Goal: Transaction & Acquisition: Purchase product/service

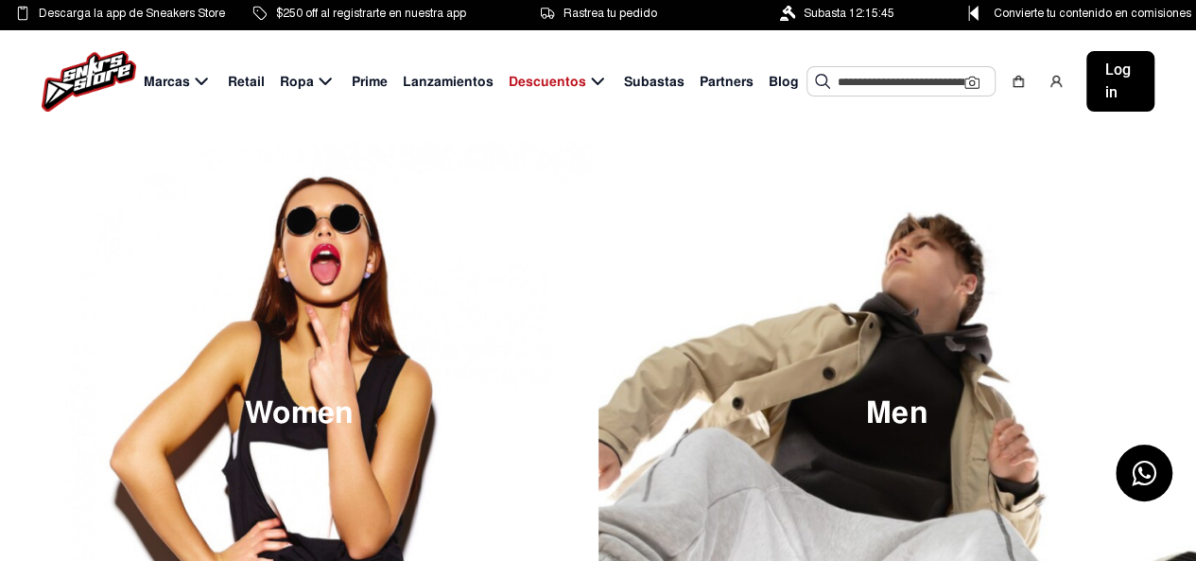
click at [1176, 110] on div "Marcas Retail Ropa Prime Lanzamientos Descuentos Subastas Partners Blog Sugeren…" at bounding box center [598, 81] width 1196 height 102
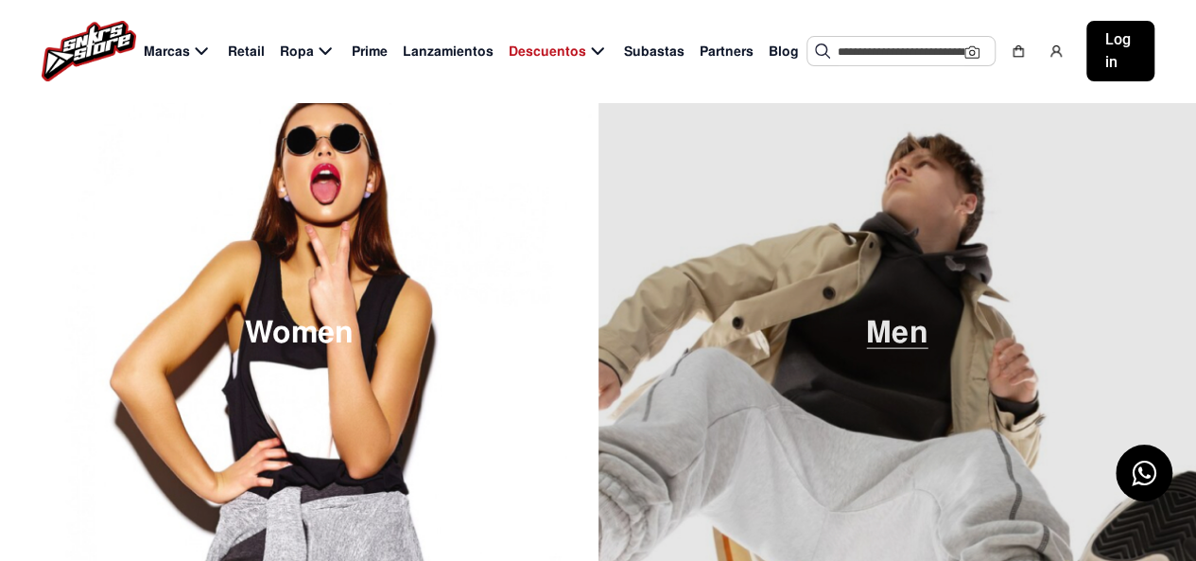
scroll to position [284, 0]
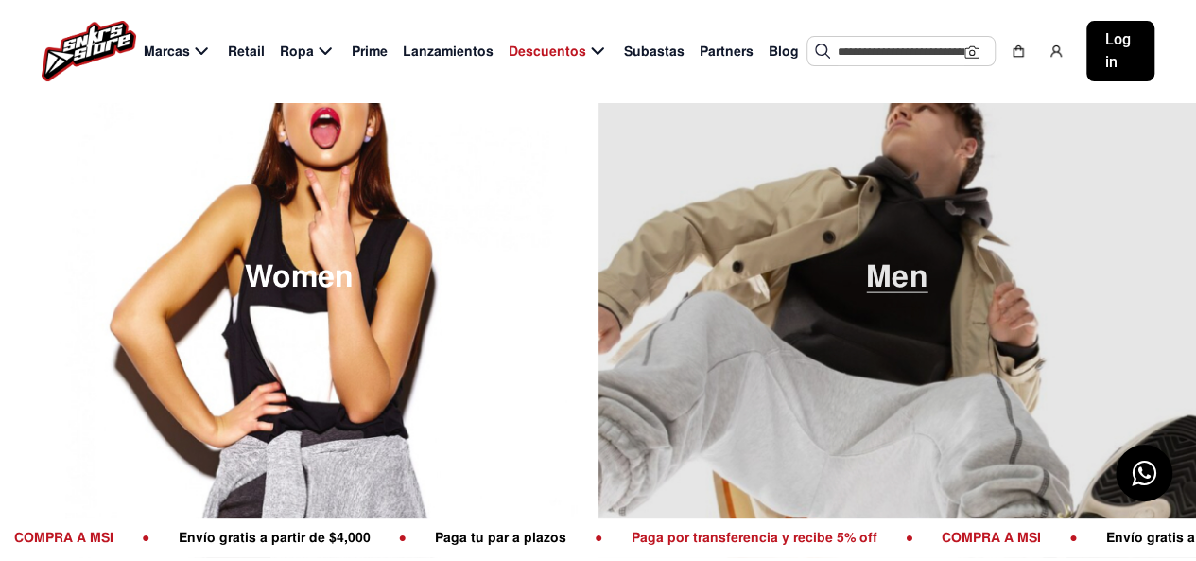
click at [877, 261] on span "Men" at bounding box center [896, 276] width 61 height 31
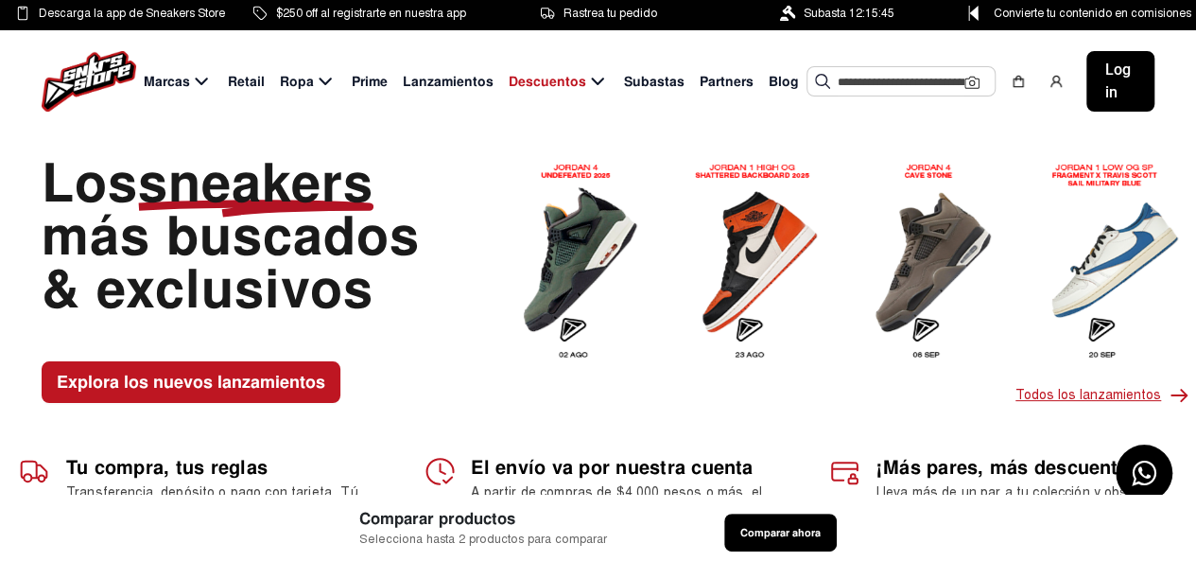
click at [1037, 388] on p "Todos los lanzamientos" at bounding box center [1100, 395] width 168 height 23
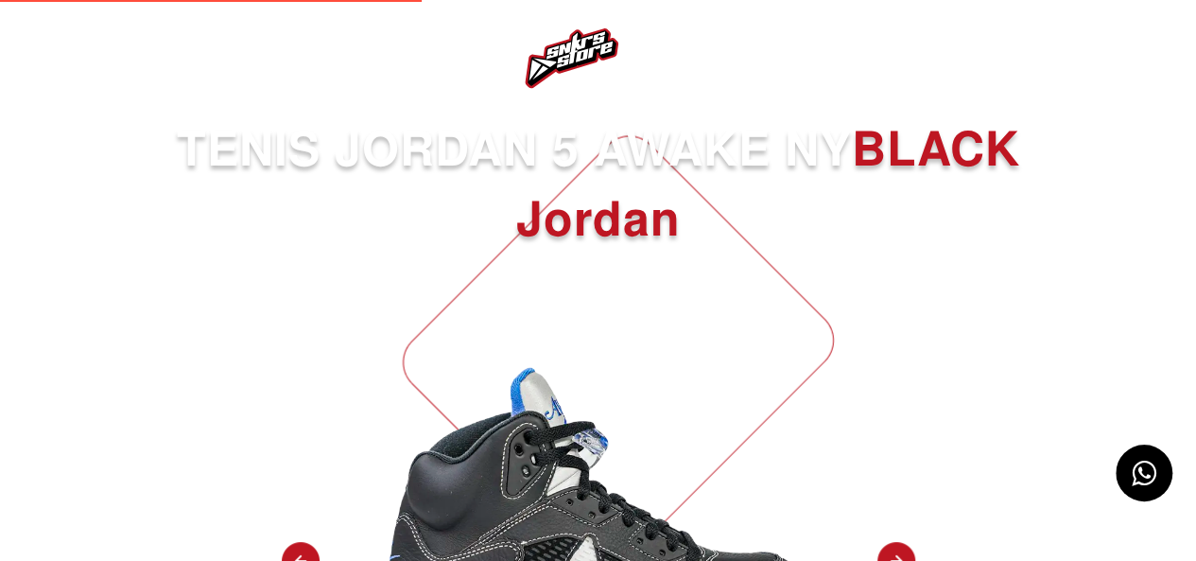
select select
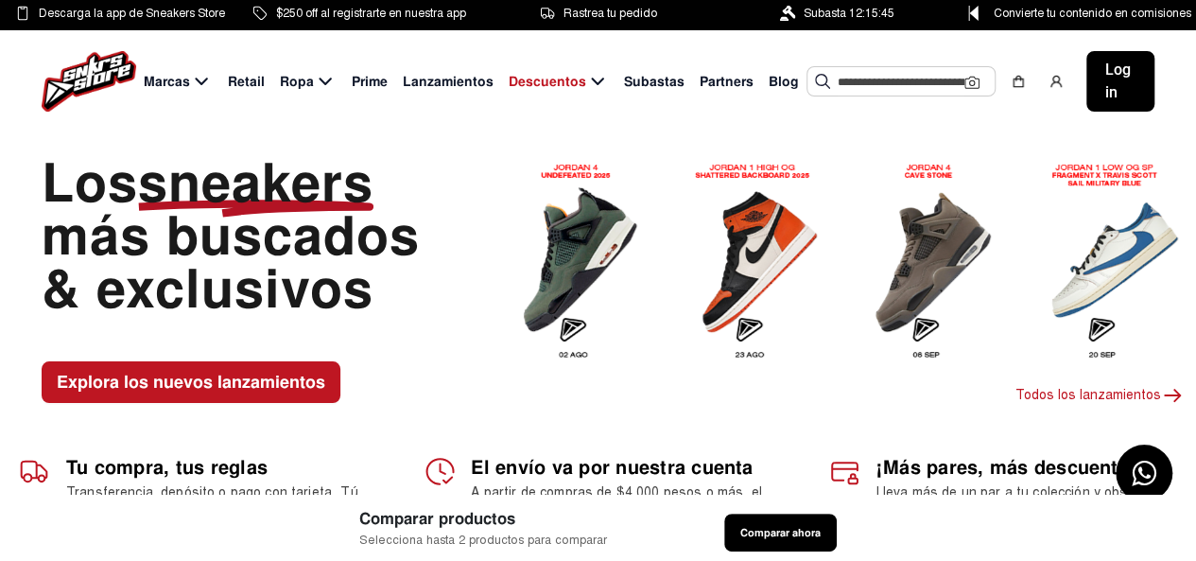
click at [584, 269] on img at bounding box center [580, 261] width 148 height 216
click at [583, 324] on img at bounding box center [580, 261] width 148 height 216
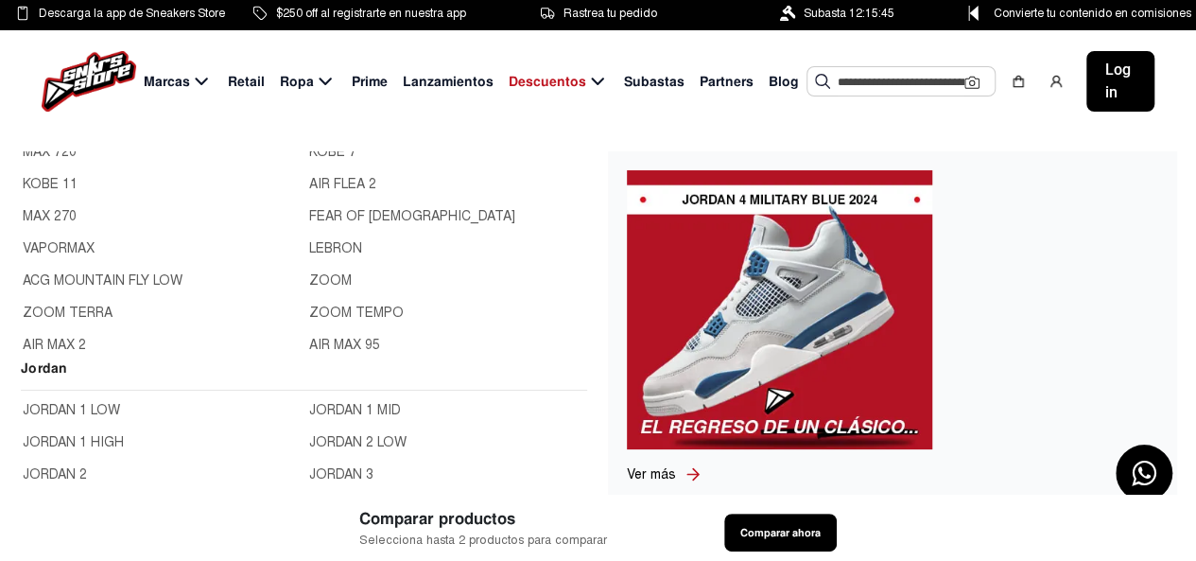
scroll to position [95, 0]
click at [309, 447] on link "JORDAN 11 LOW" at bounding box center [446, 444] width 275 height 21
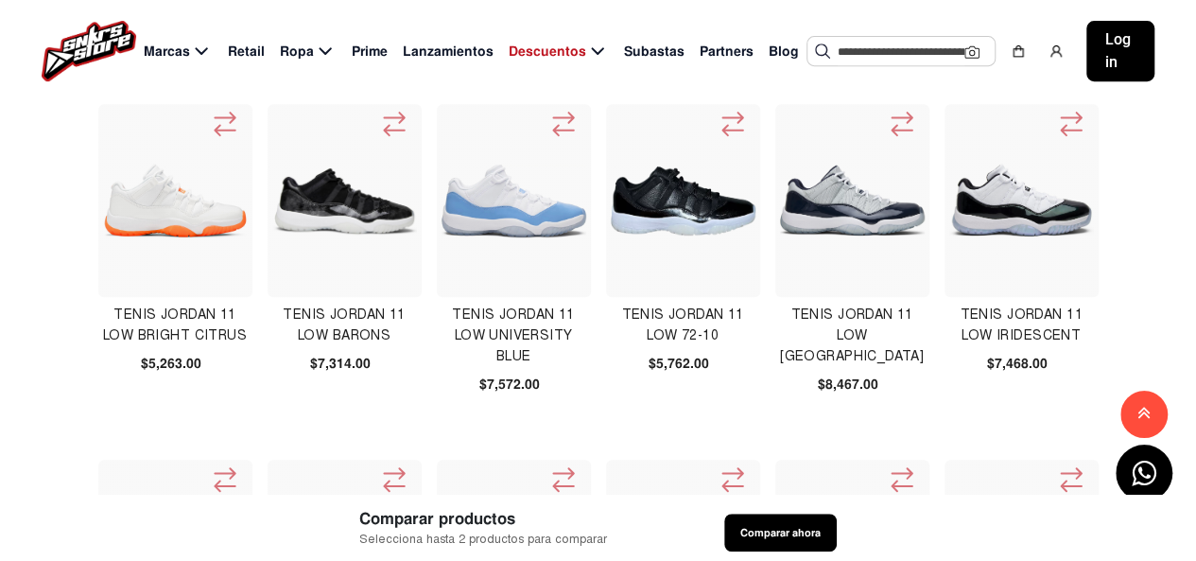
scroll to position [378, 0]
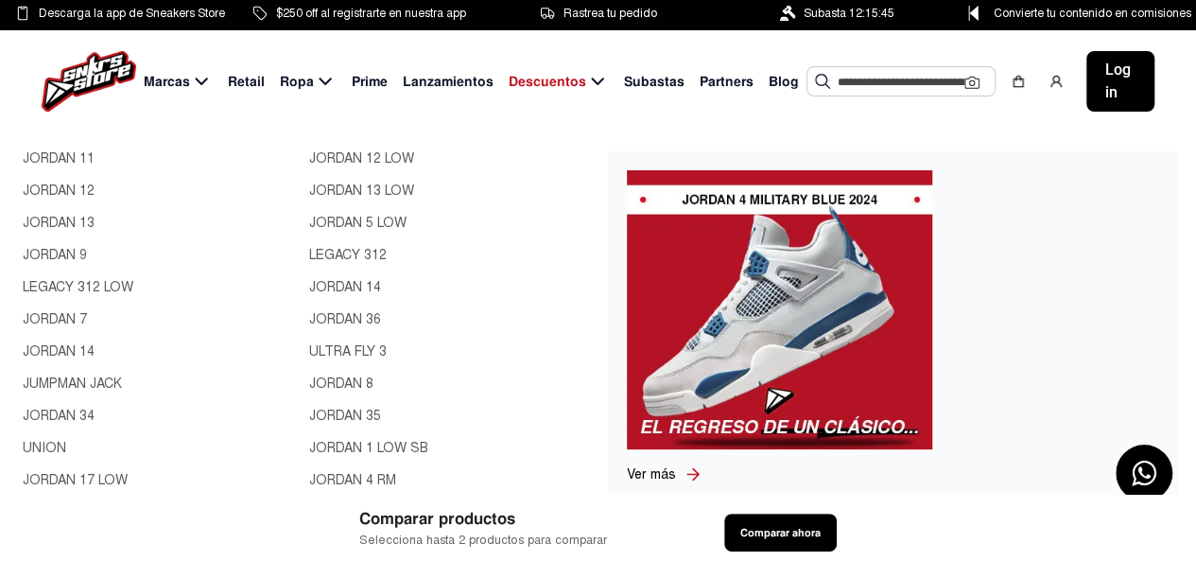
scroll to position [851, 0]
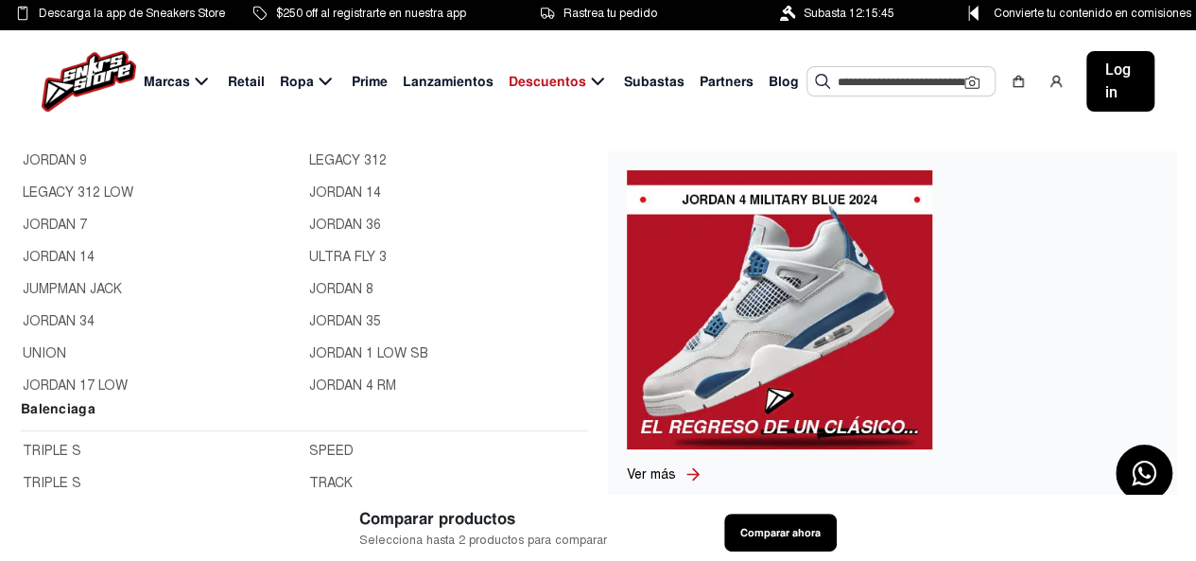
click at [340, 321] on link "JORDAN 35" at bounding box center [446, 321] width 275 height 21
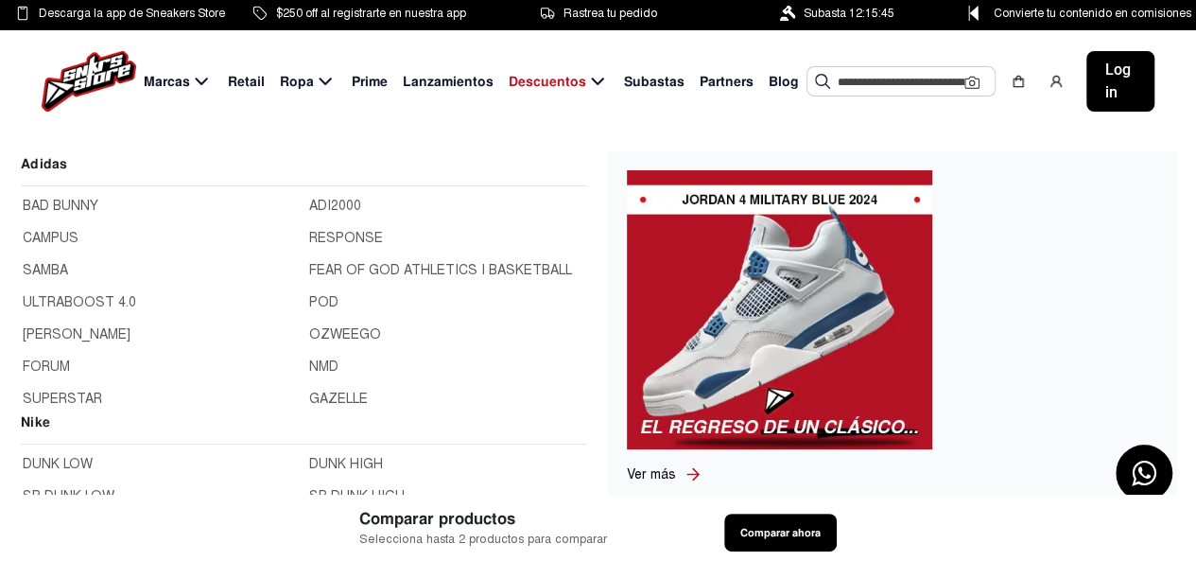
click at [879, 77] on input "text" at bounding box center [901, 81] width 127 height 28
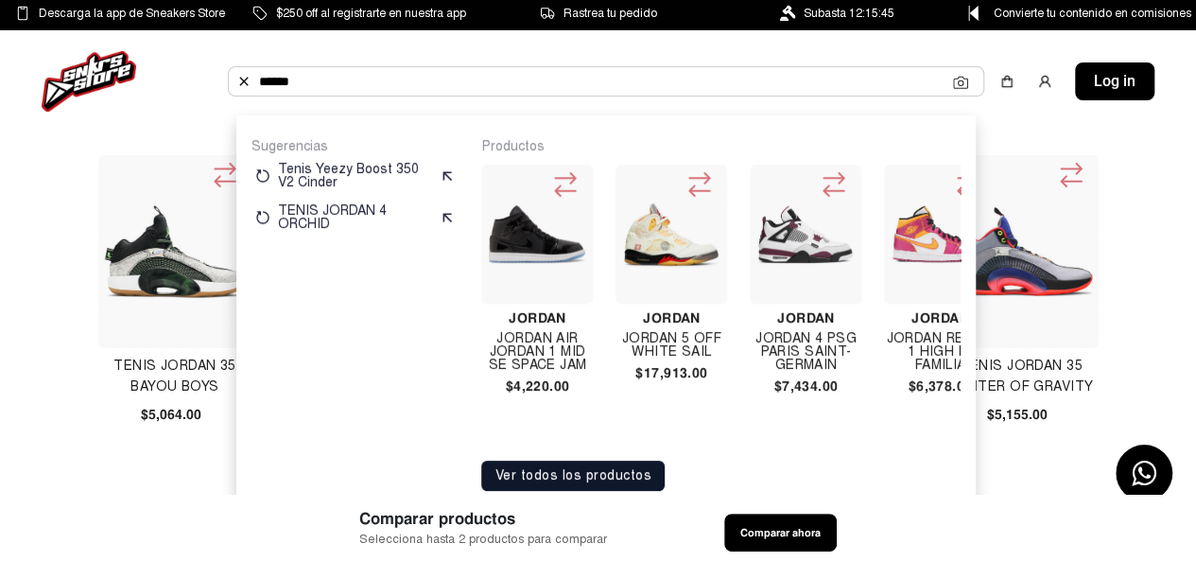
type input "******"
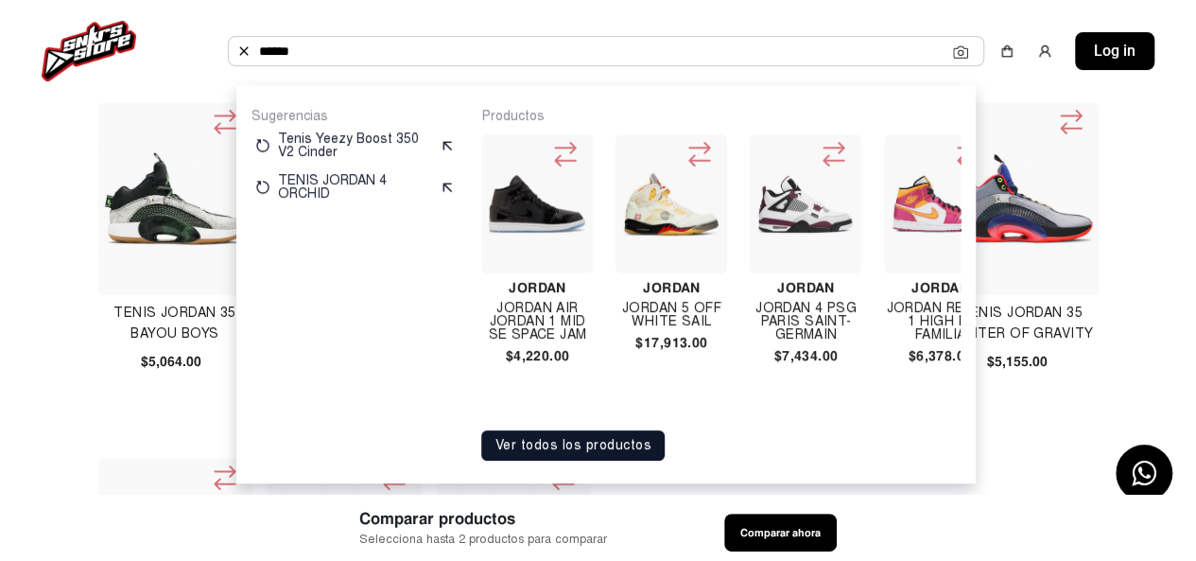
scroll to position [95, 0]
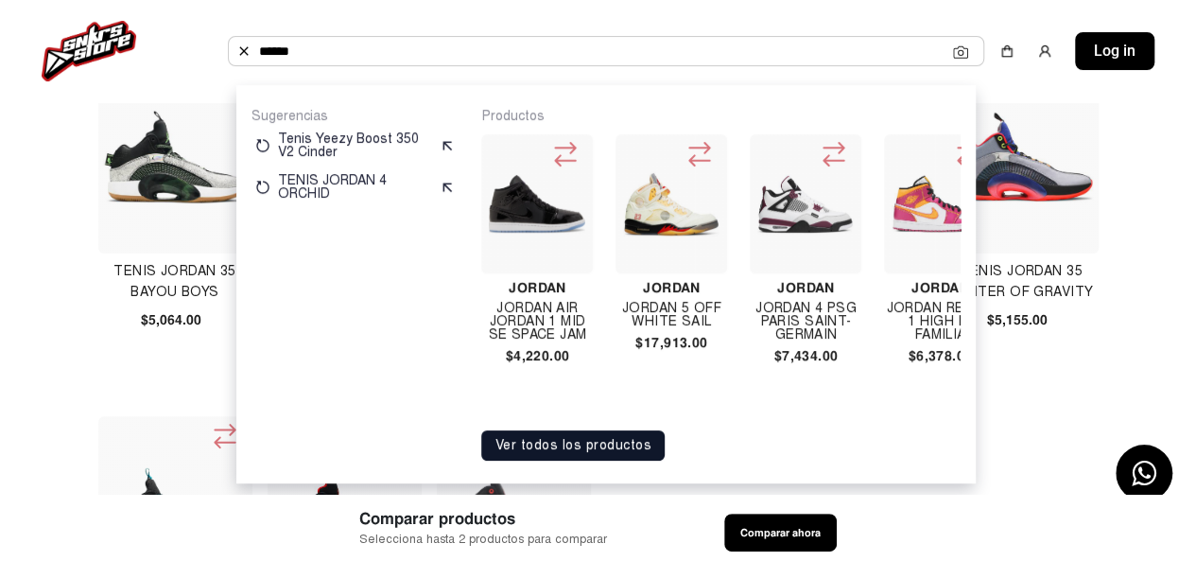
click at [618, 440] on button "Ver todos los productos" at bounding box center [572, 445] width 183 height 30
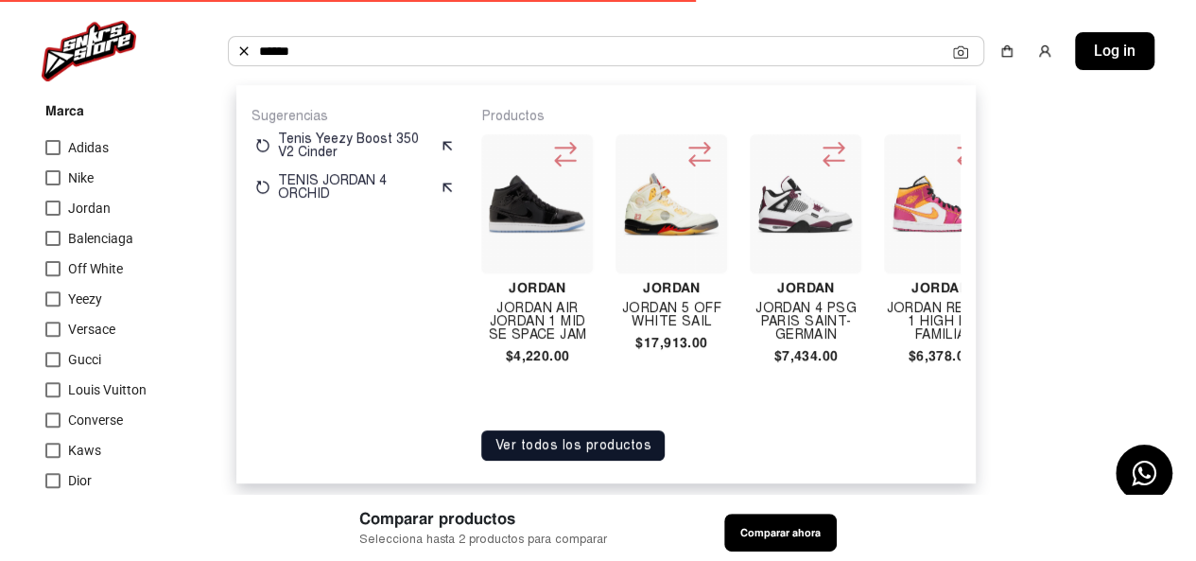
scroll to position [189, 0]
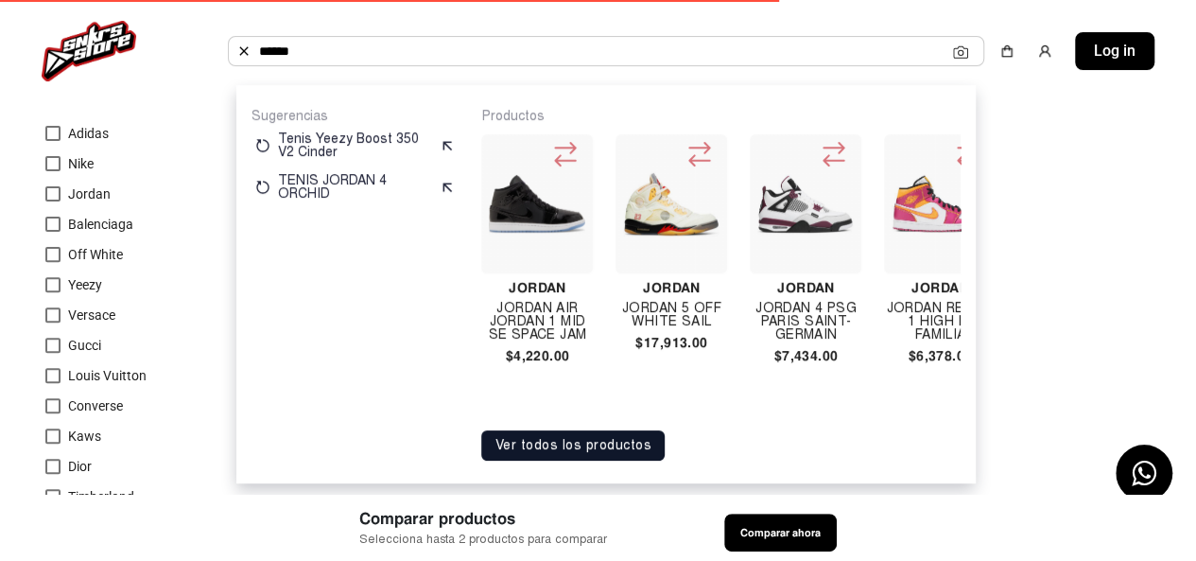
click at [617, 442] on button "Ver todos los productos" at bounding box center [572, 445] width 183 height 30
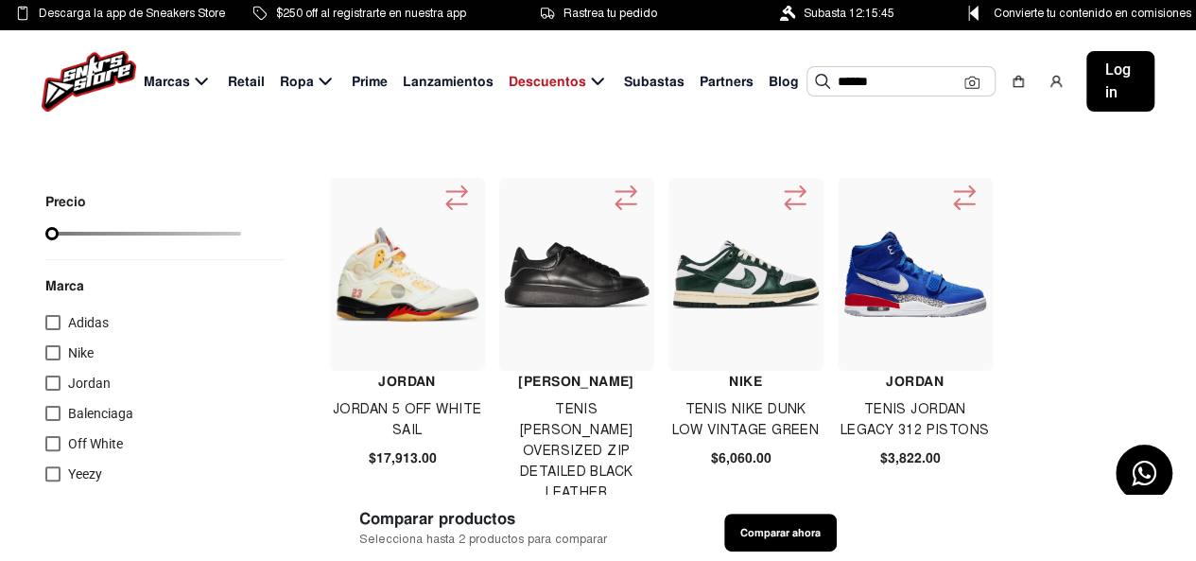
scroll to position [95, 0]
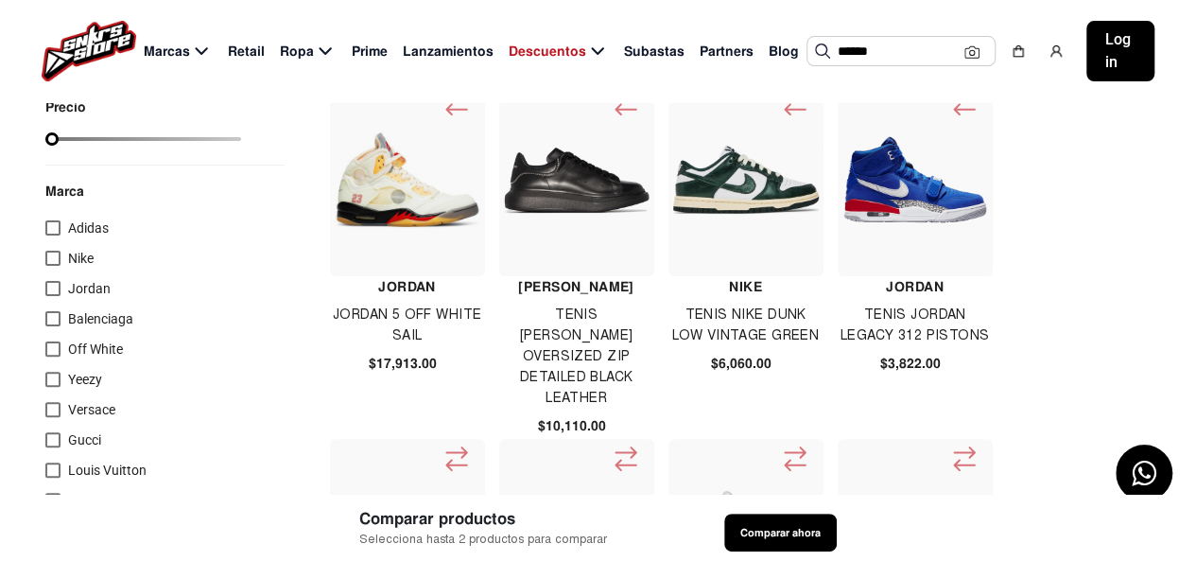
click at [76, 292] on span "Jordan" at bounding box center [89, 288] width 43 height 15
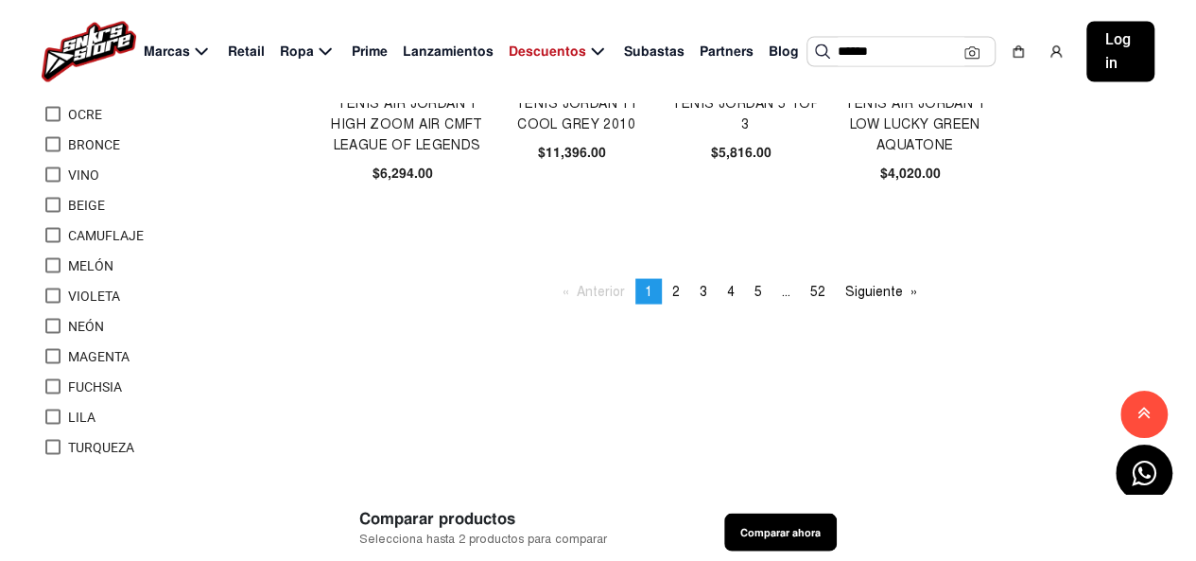
scroll to position [1702, 0]
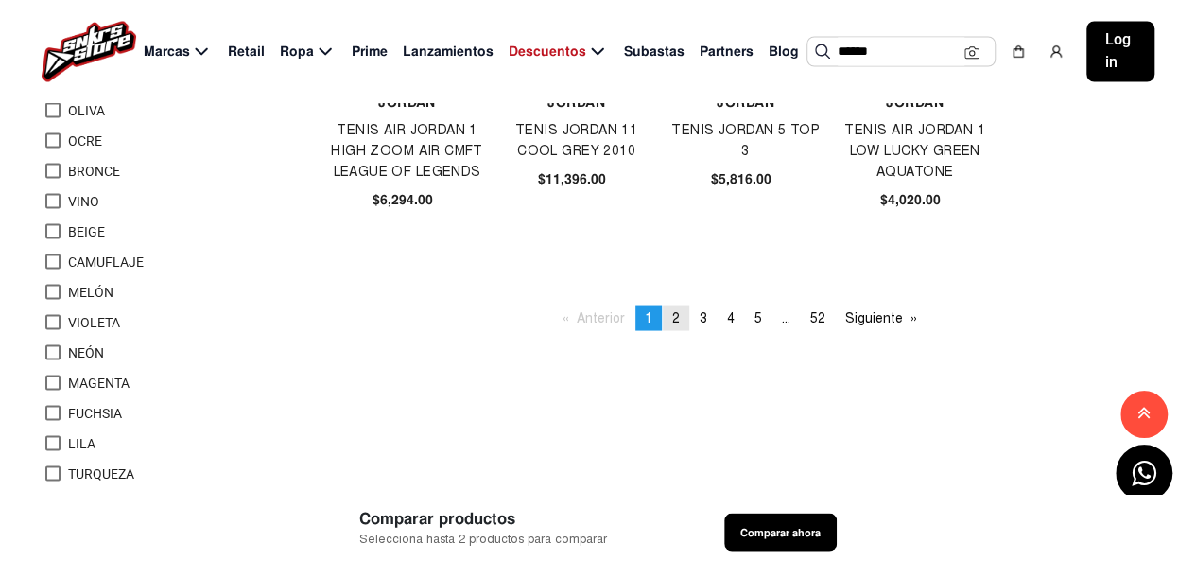
click at [672, 317] on span "2" at bounding box center [676, 317] width 8 height 16
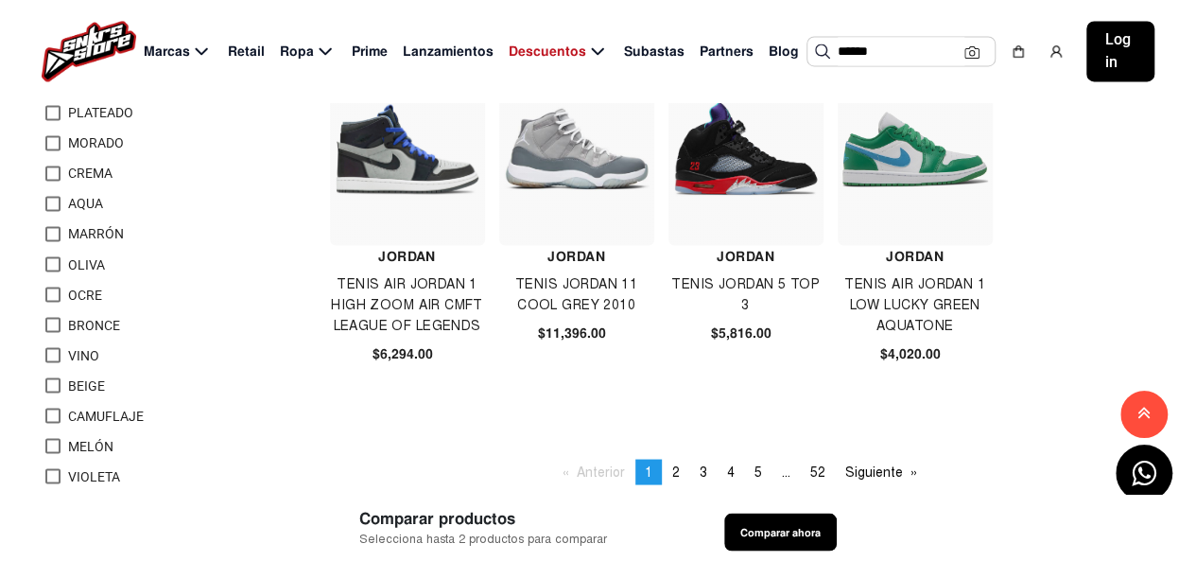
scroll to position [1607, 0]
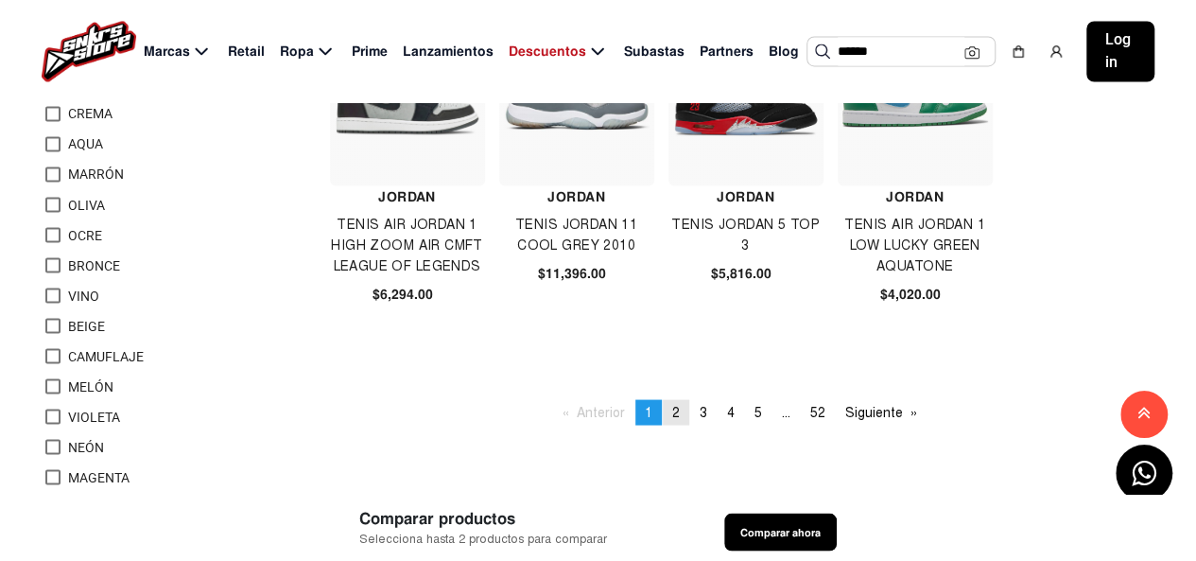
click at [678, 410] on span "2" at bounding box center [676, 412] width 8 height 16
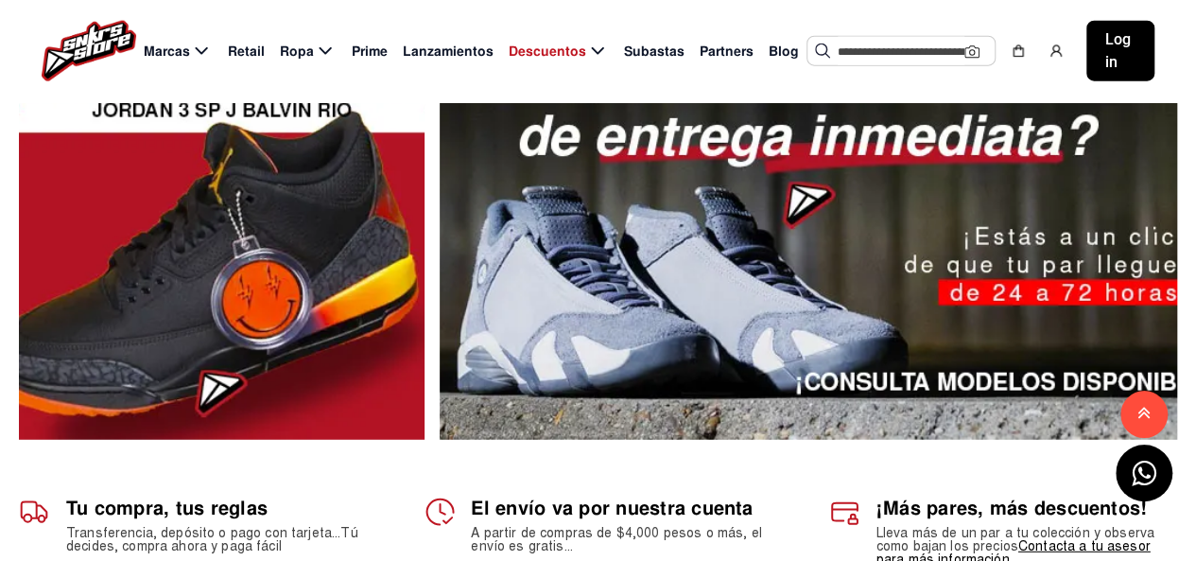
scroll to position [2269, 0]
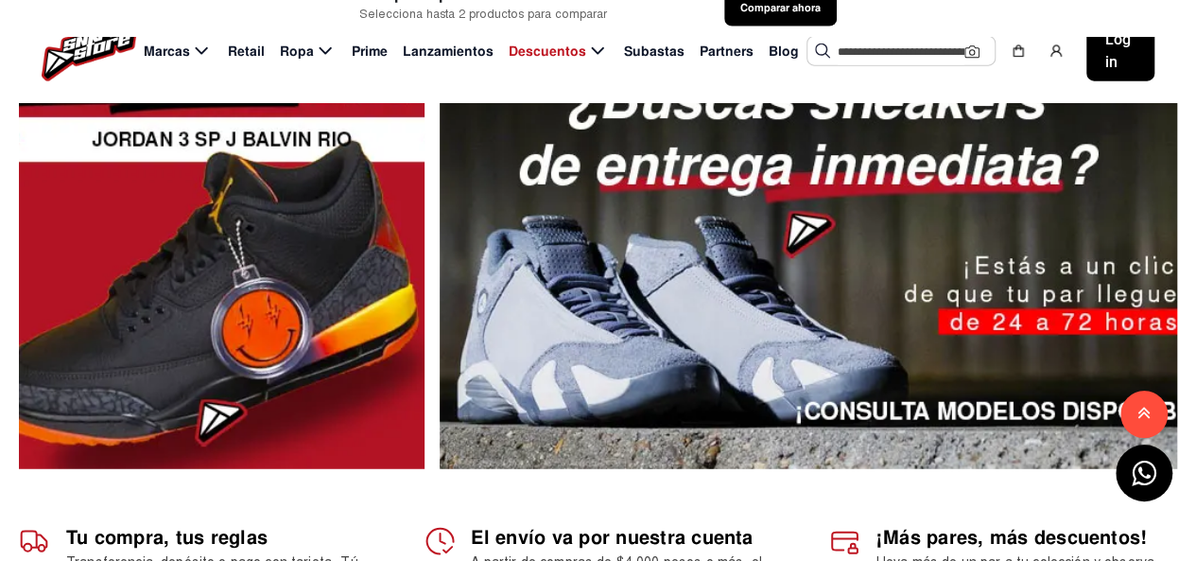
click at [1142, 411] on icon at bounding box center [1144, 413] width 13 height 21
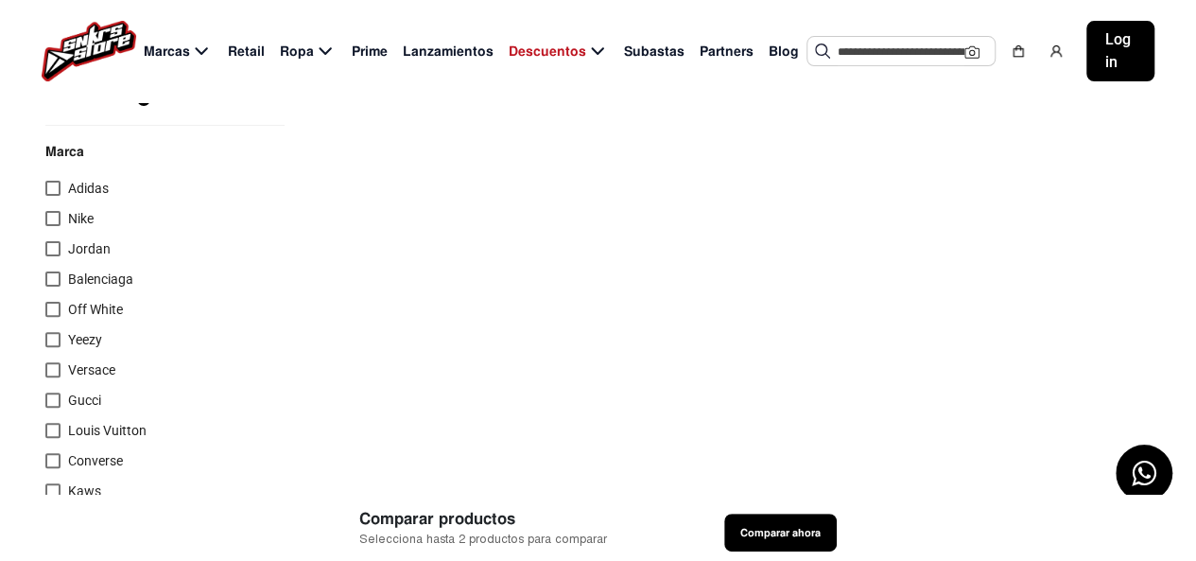
scroll to position [189, 0]
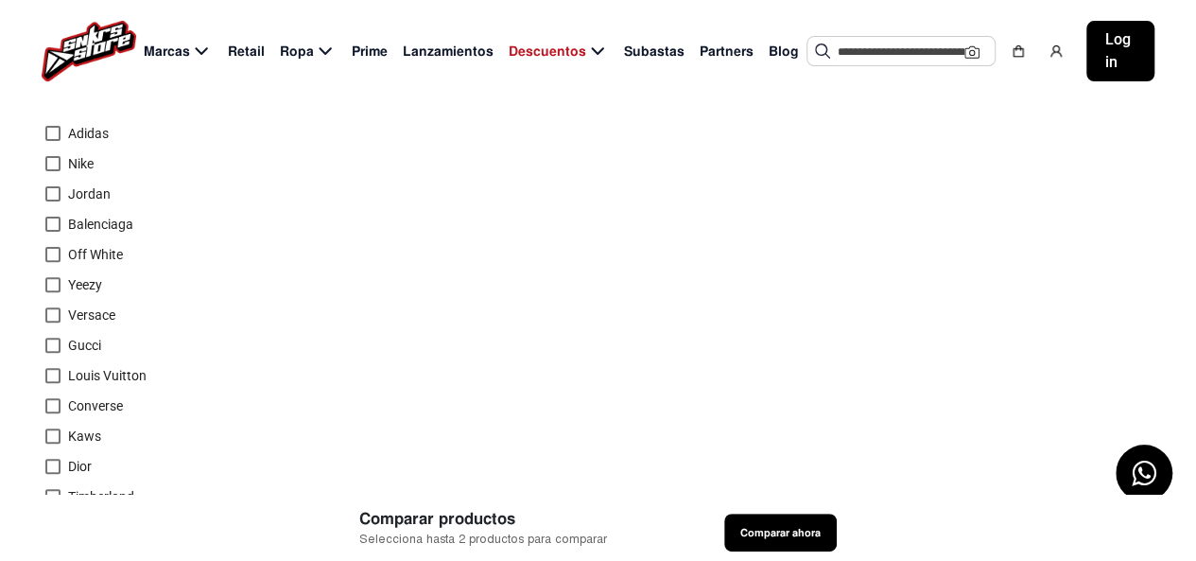
click at [53, 194] on div at bounding box center [52, 193] width 15 height 15
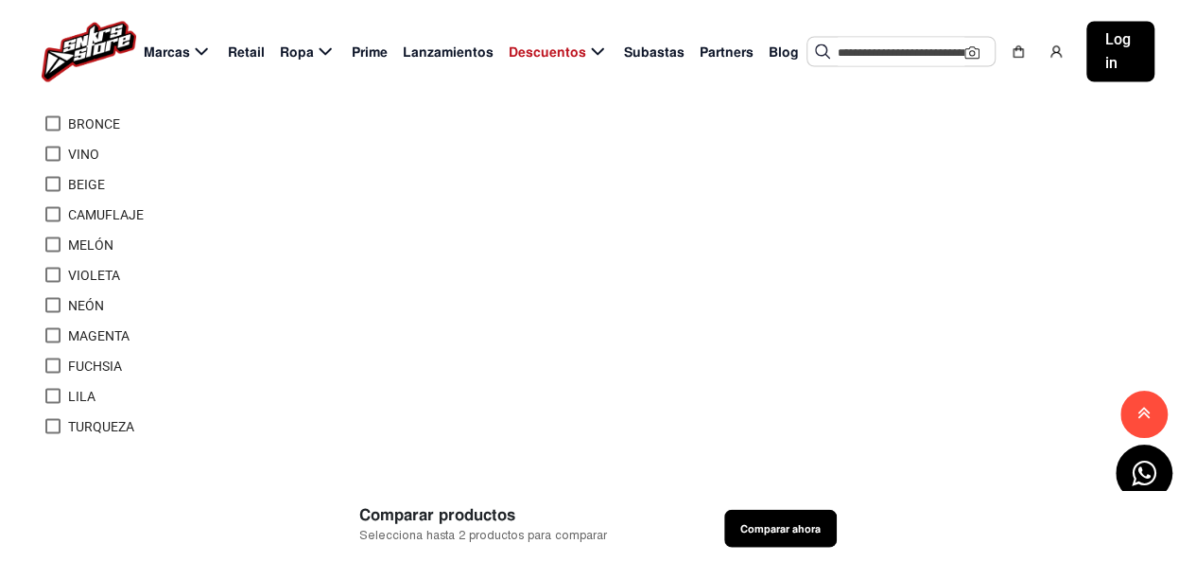
scroll to position [1702, 0]
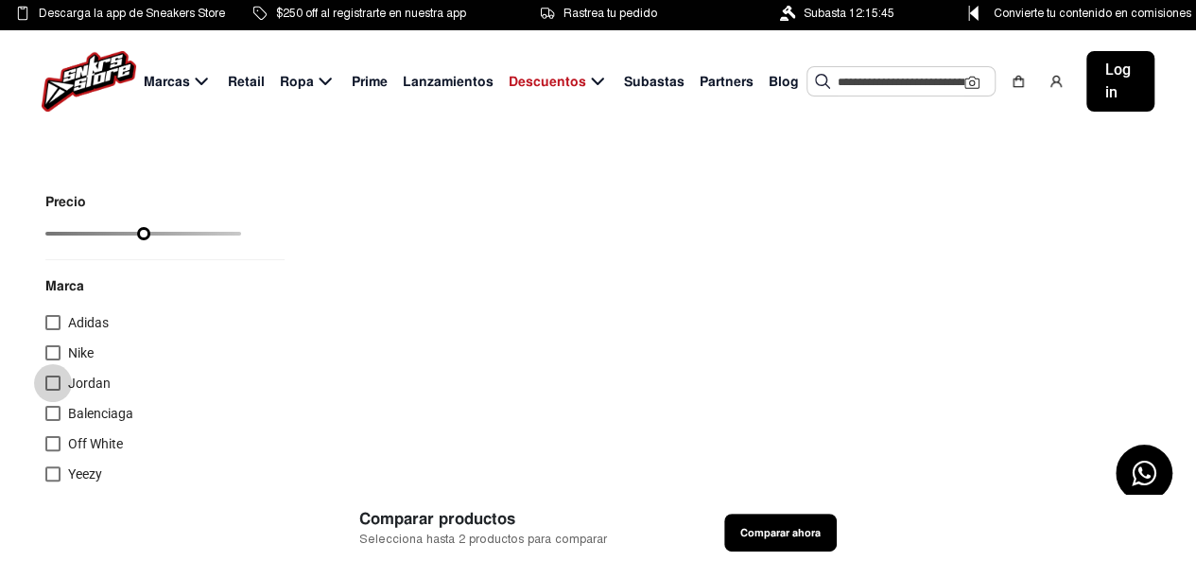
click at [52, 377] on div at bounding box center [52, 382] width 15 height 15
click at [876, 80] on input "text" at bounding box center [901, 81] width 127 height 28
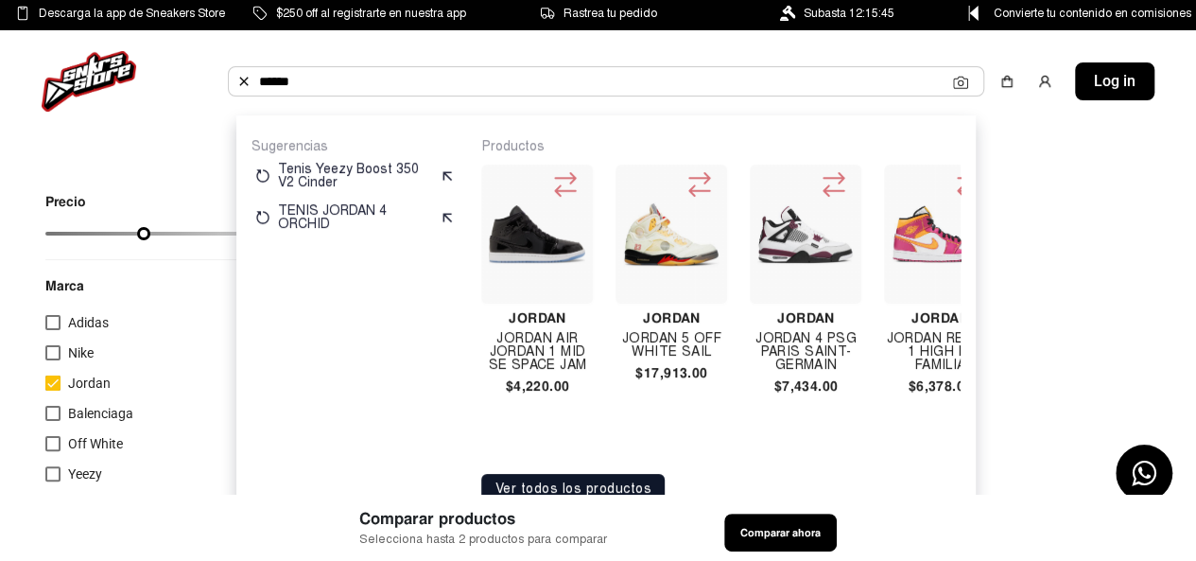
type input "******"
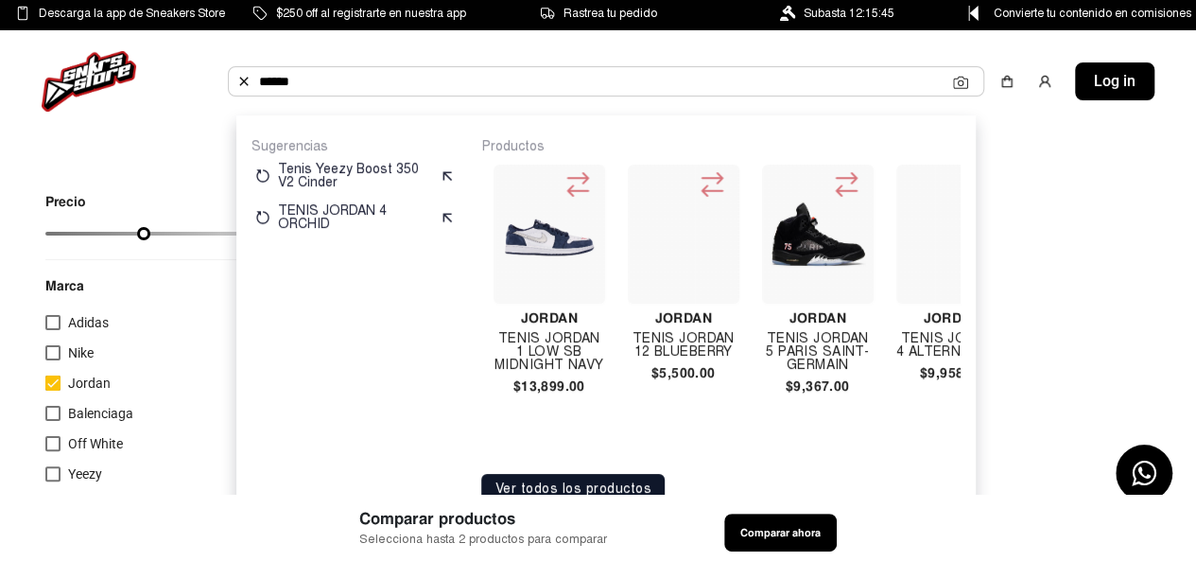
scroll to position [0, 8898]
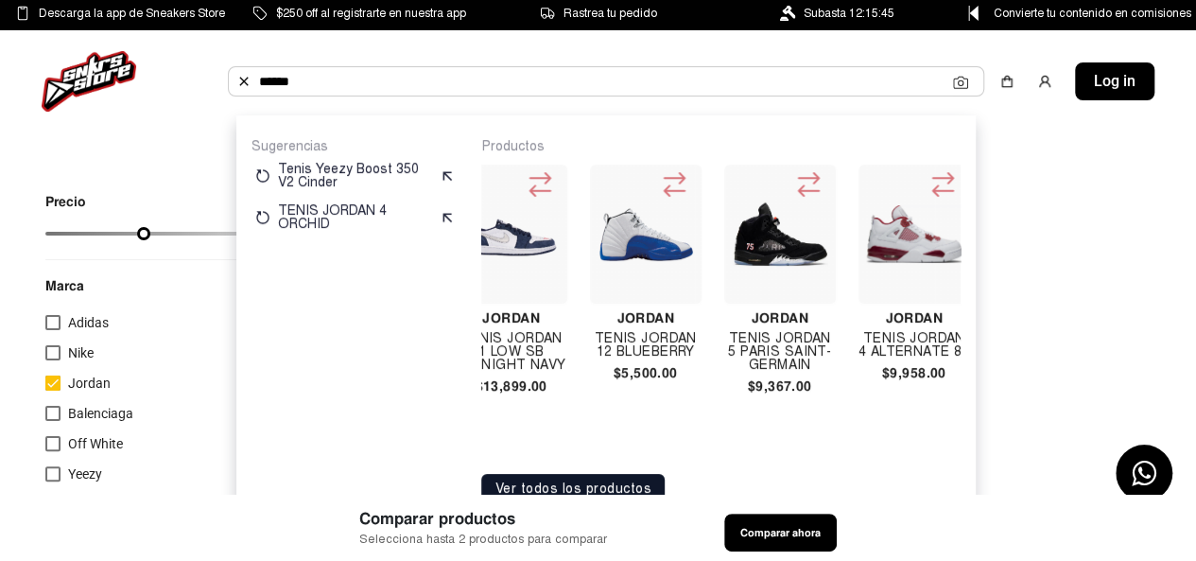
click at [617, 235] on img at bounding box center [646, 234] width 96 height 96
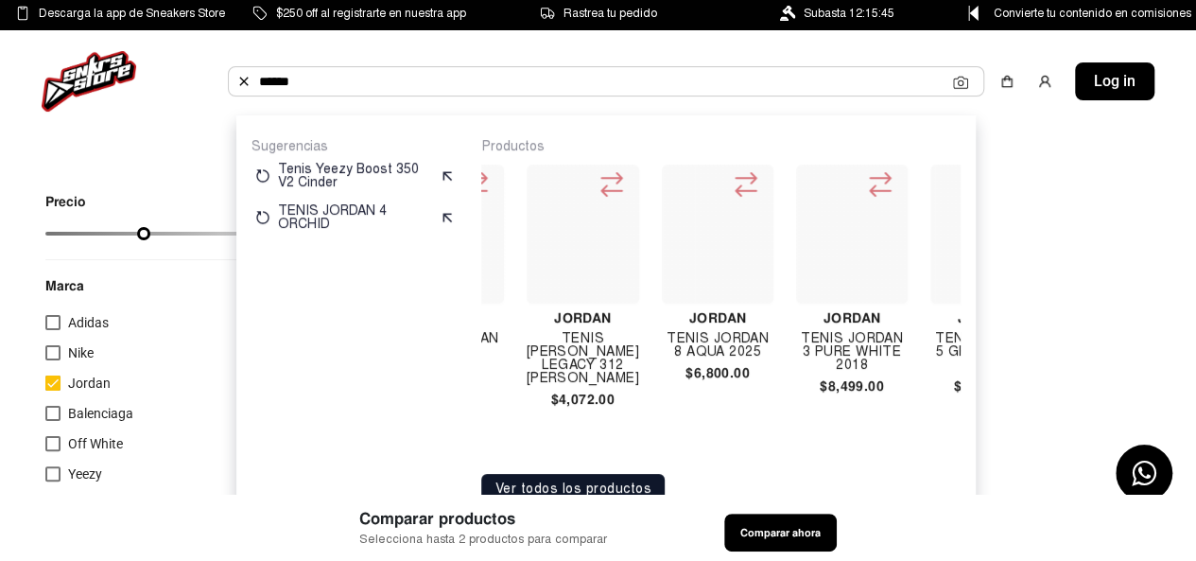
scroll to position [0, 11419]
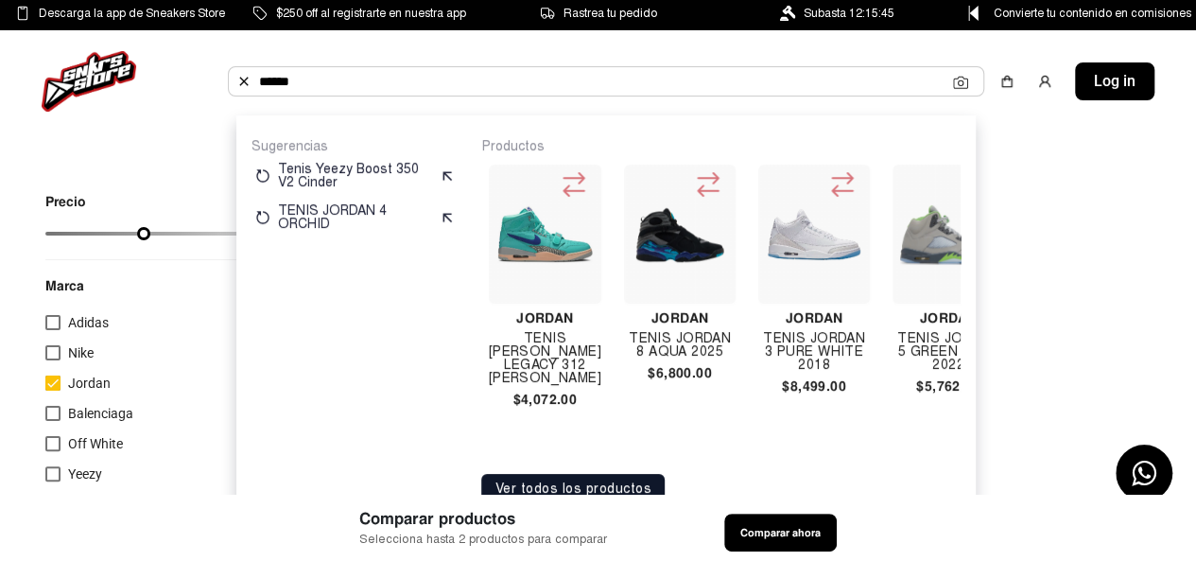
click at [641, 241] on img at bounding box center [680, 234] width 96 height 96
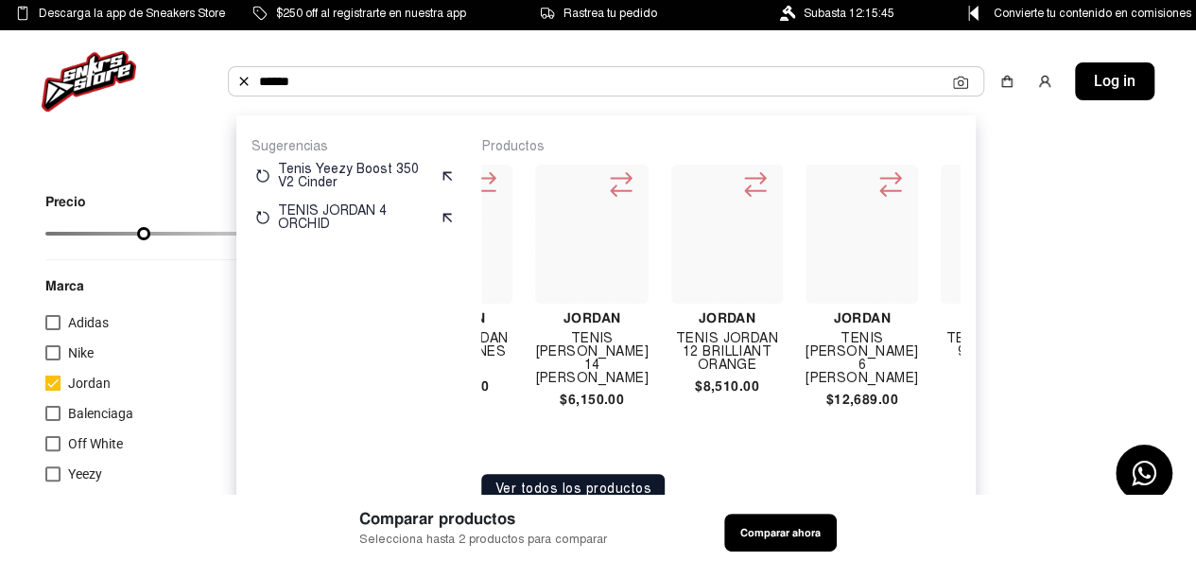
scroll to position [0, 15980]
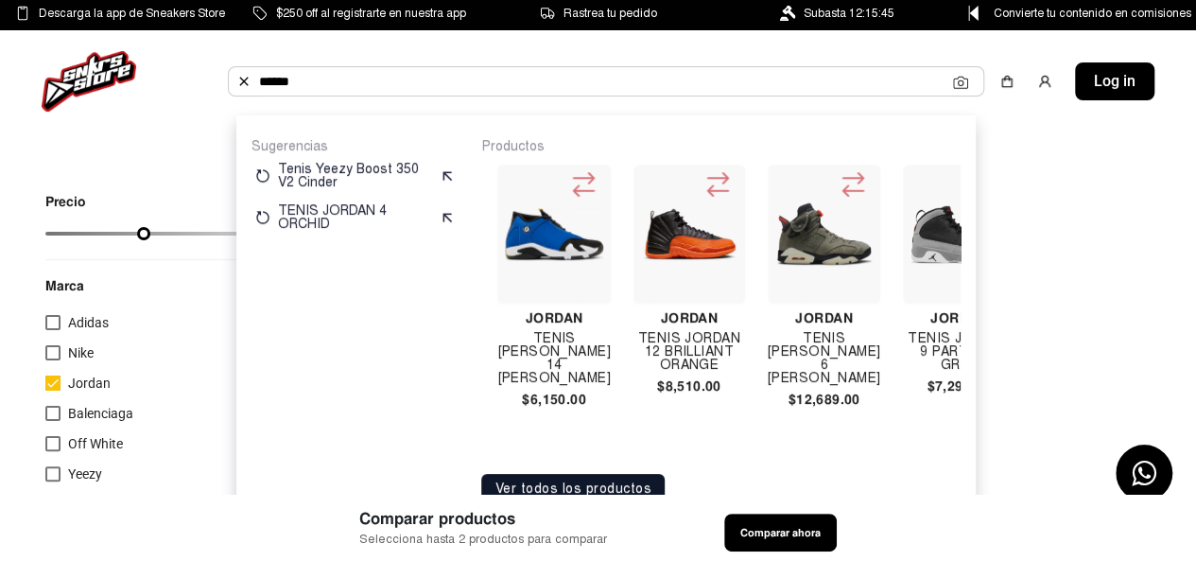
click at [659, 226] on img at bounding box center [689, 233] width 96 height 55
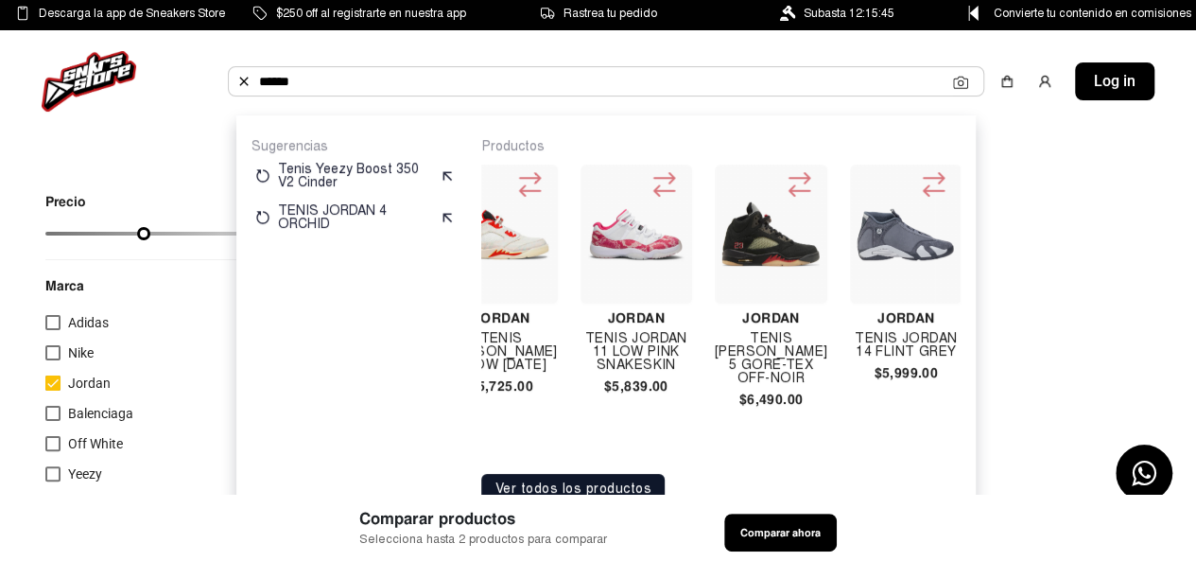
scroll to position [0, 16850]
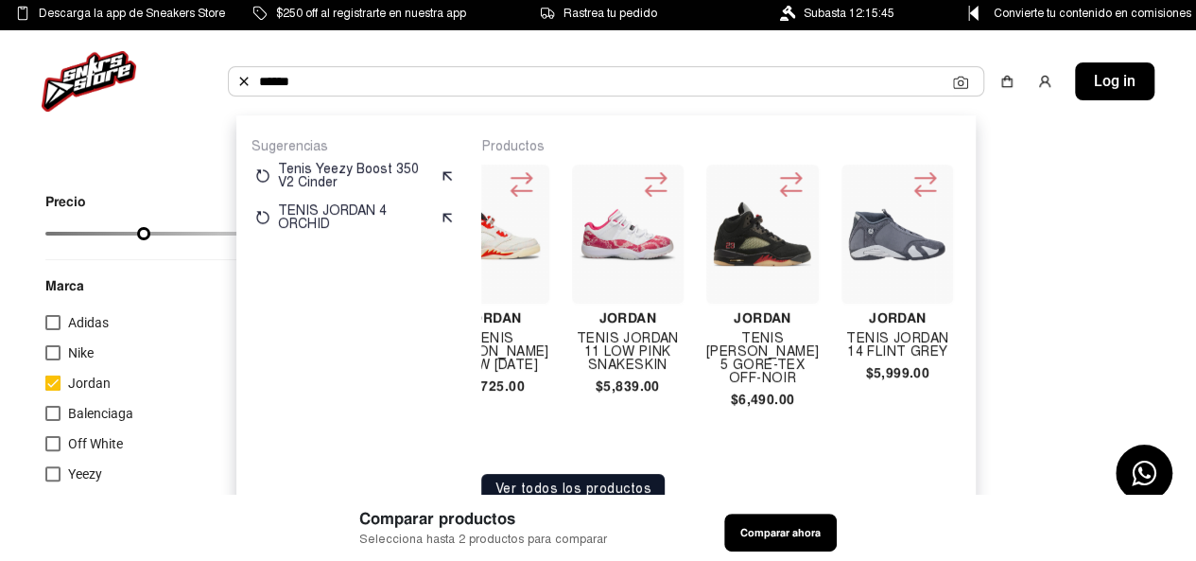
click at [606, 249] on img at bounding box center [628, 234] width 96 height 96
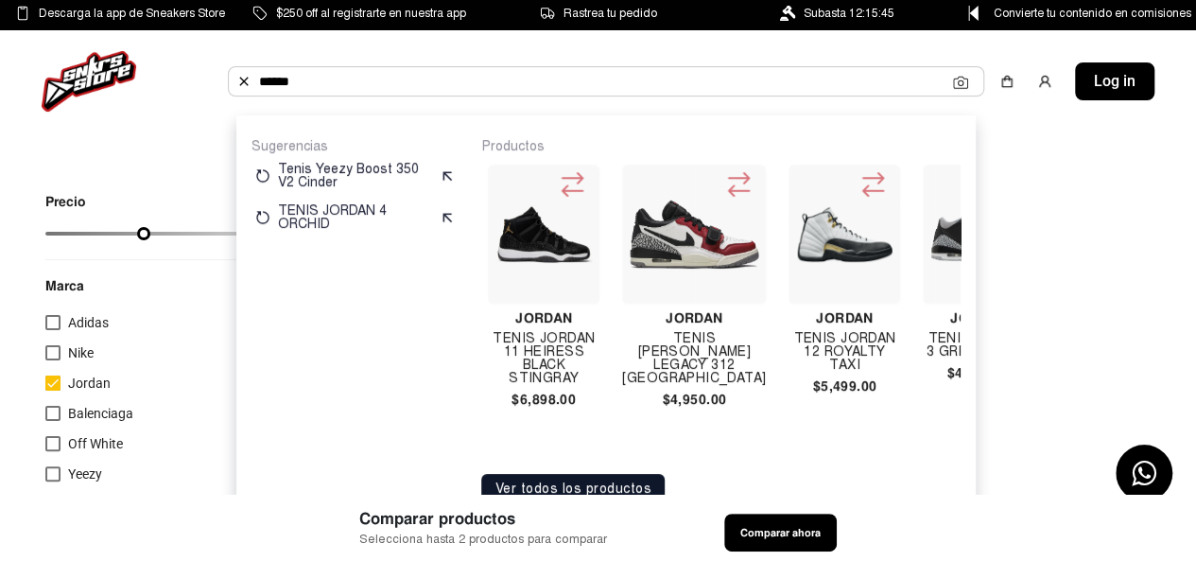
scroll to position [0, 20202]
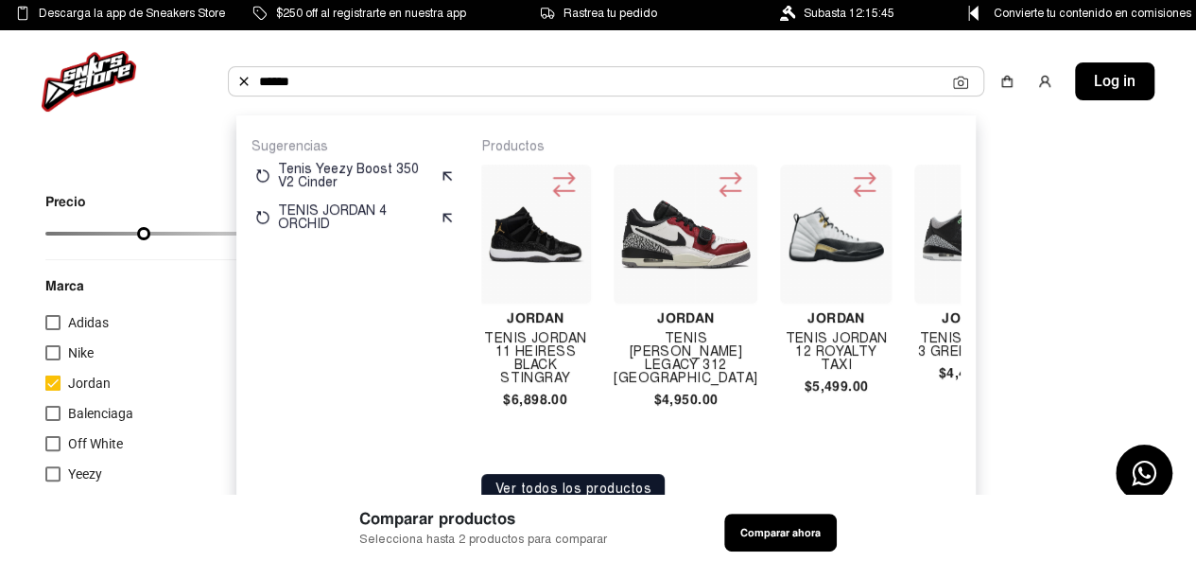
click at [788, 241] on img at bounding box center [836, 234] width 96 height 57
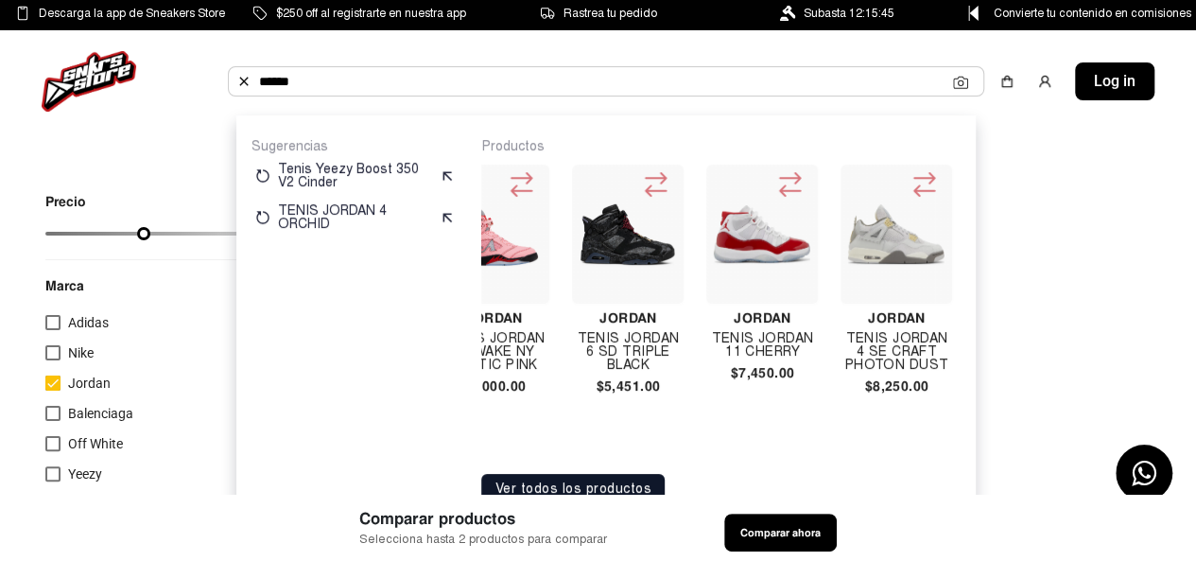
scroll to position [0, 20845]
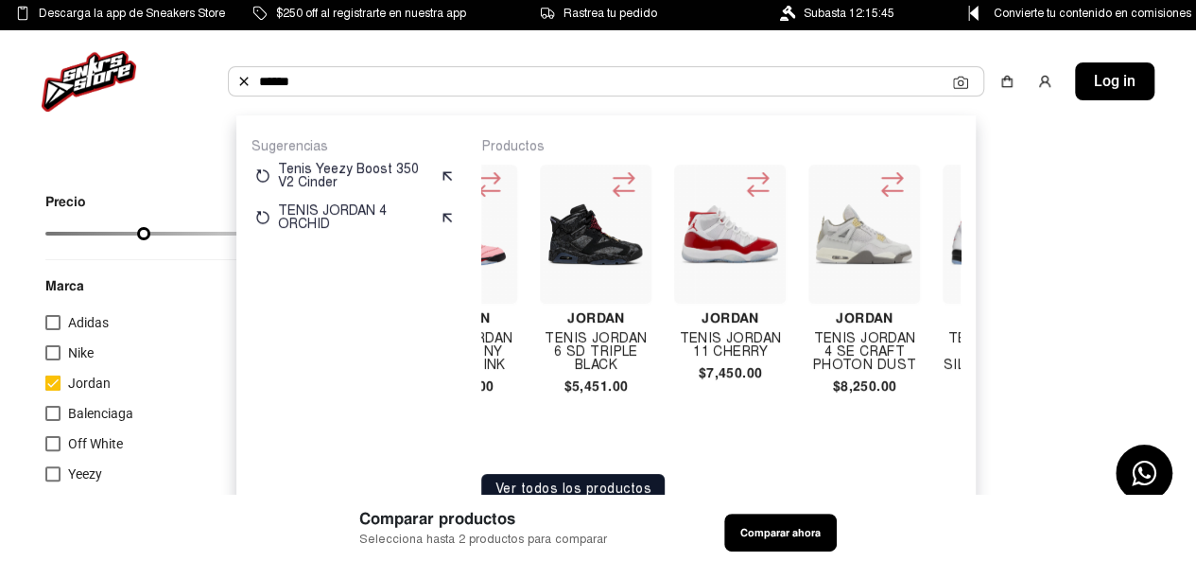
click at [682, 232] on img at bounding box center [730, 234] width 96 height 58
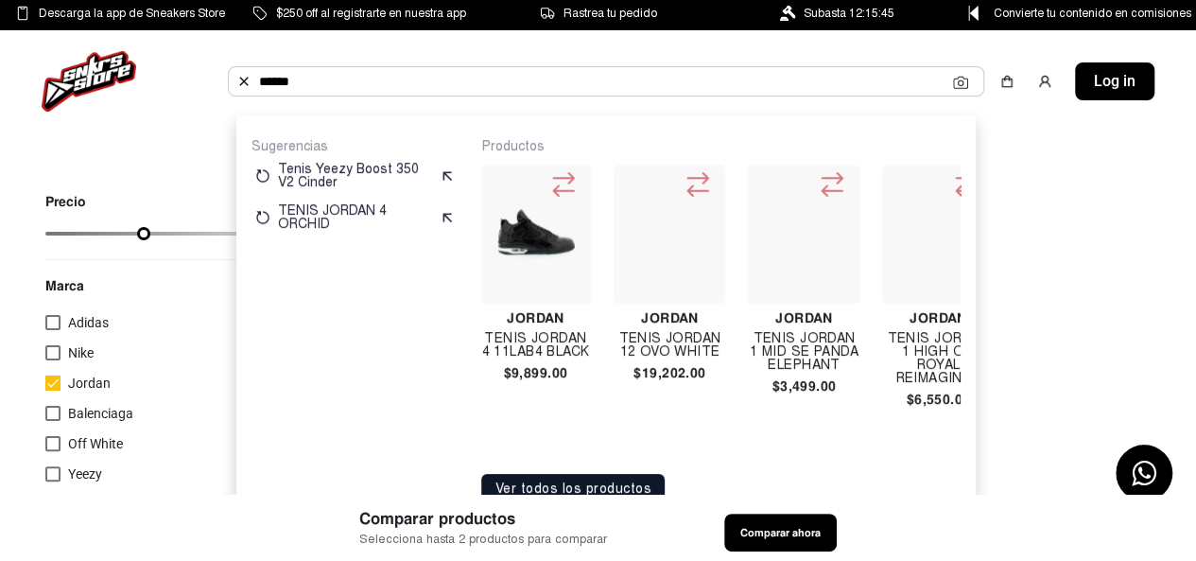
scroll to position [0, 22382]
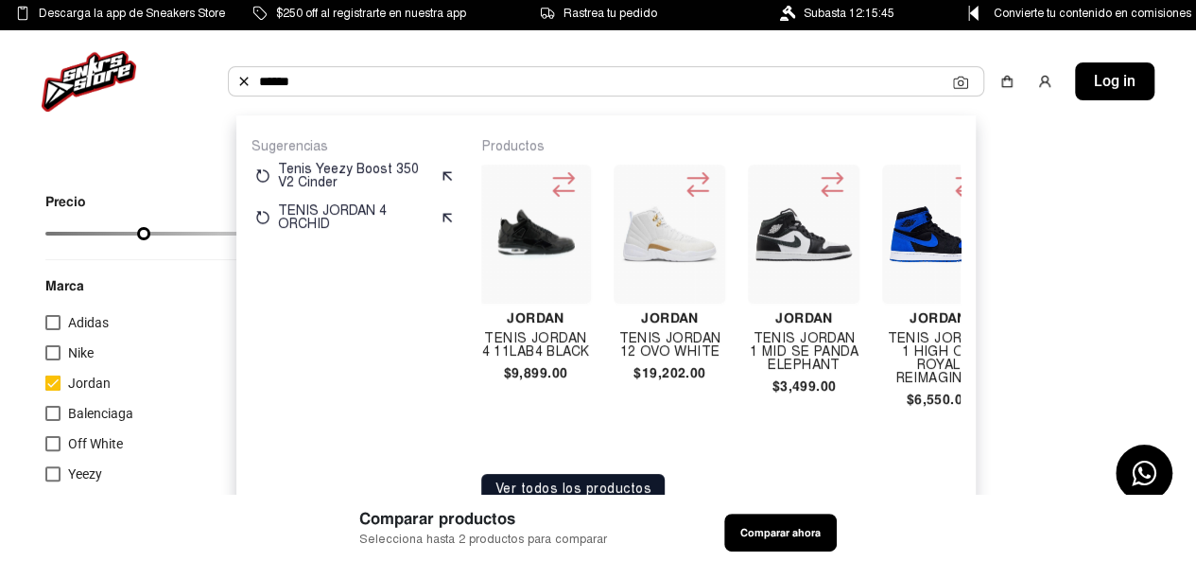
click at [621, 265] on img at bounding box center [669, 234] width 96 height 96
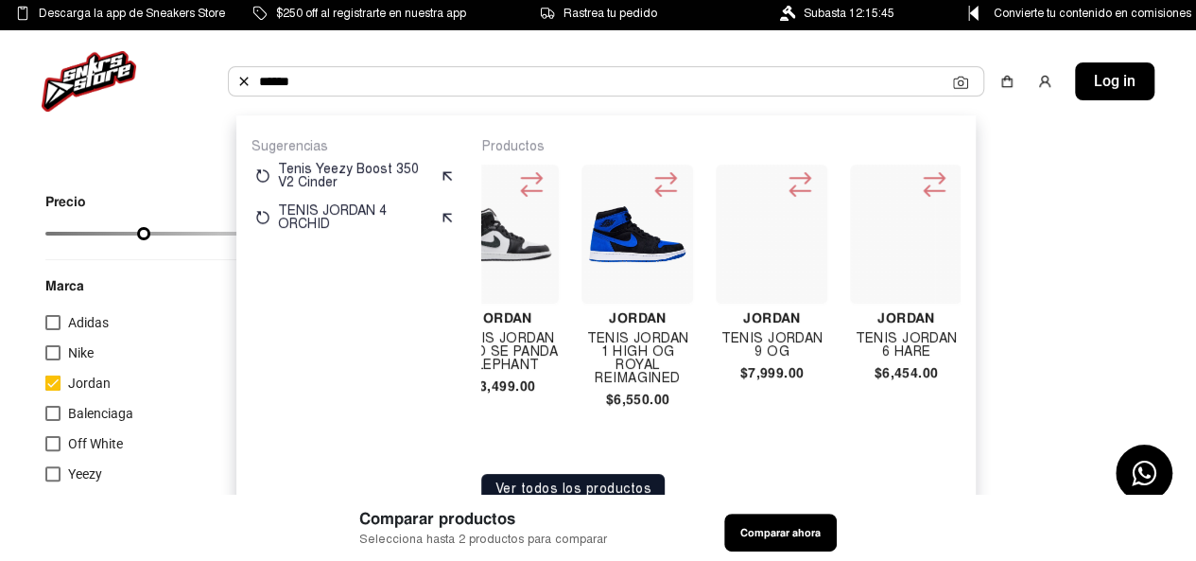
scroll to position [0, 22685]
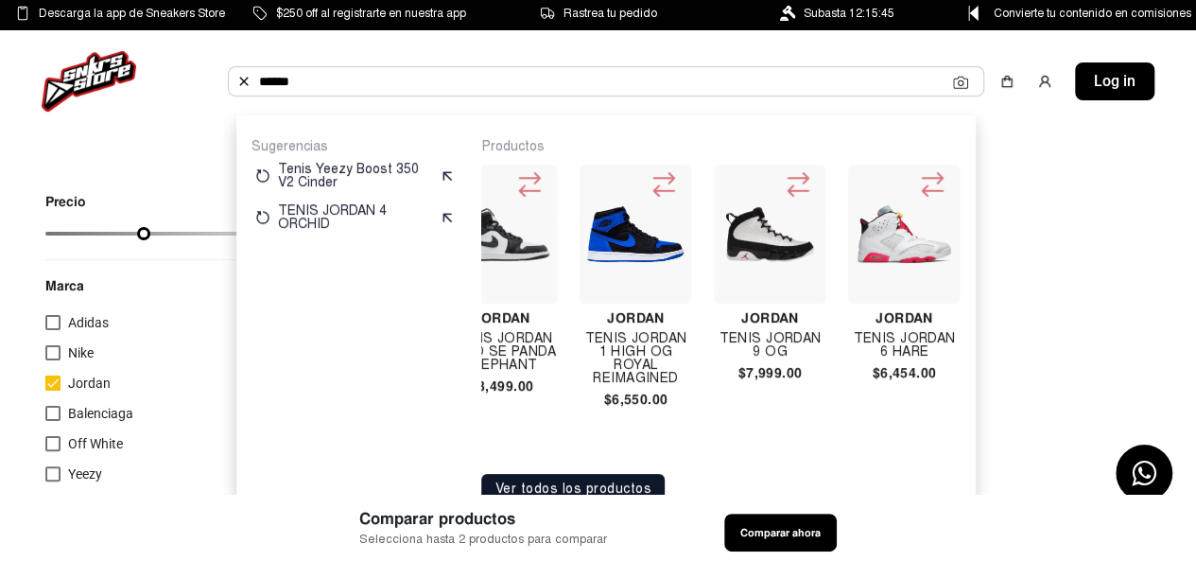
click at [721, 256] on img at bounding box center [769, 234] width 96 height 96
click at [856, 235] on img at bounding box center [904, 234] width 96 height 60
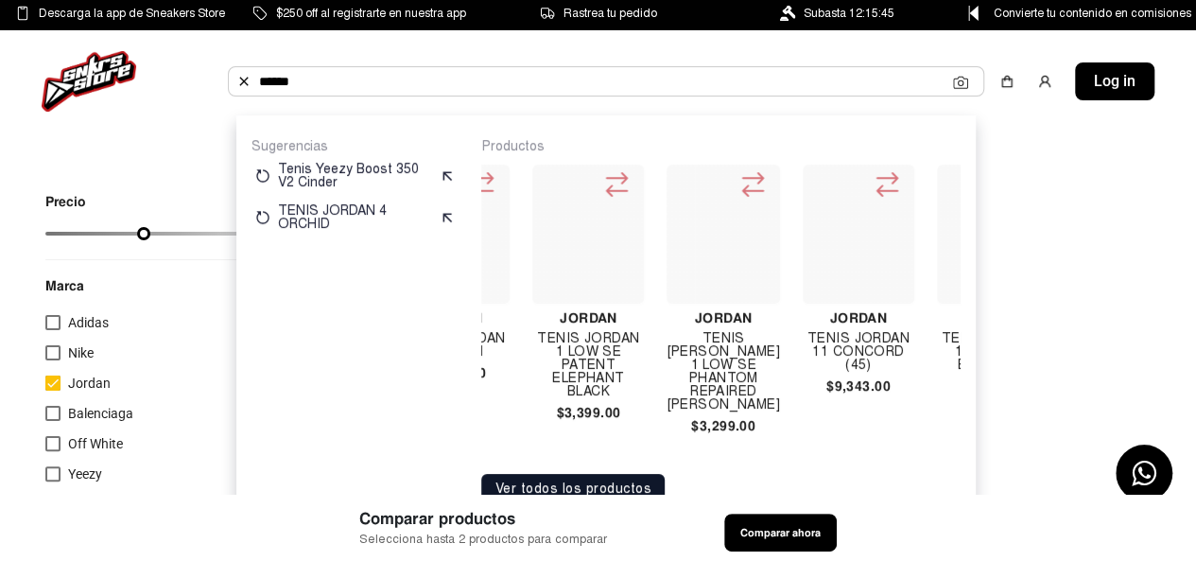
scroll to position [0, 23441]
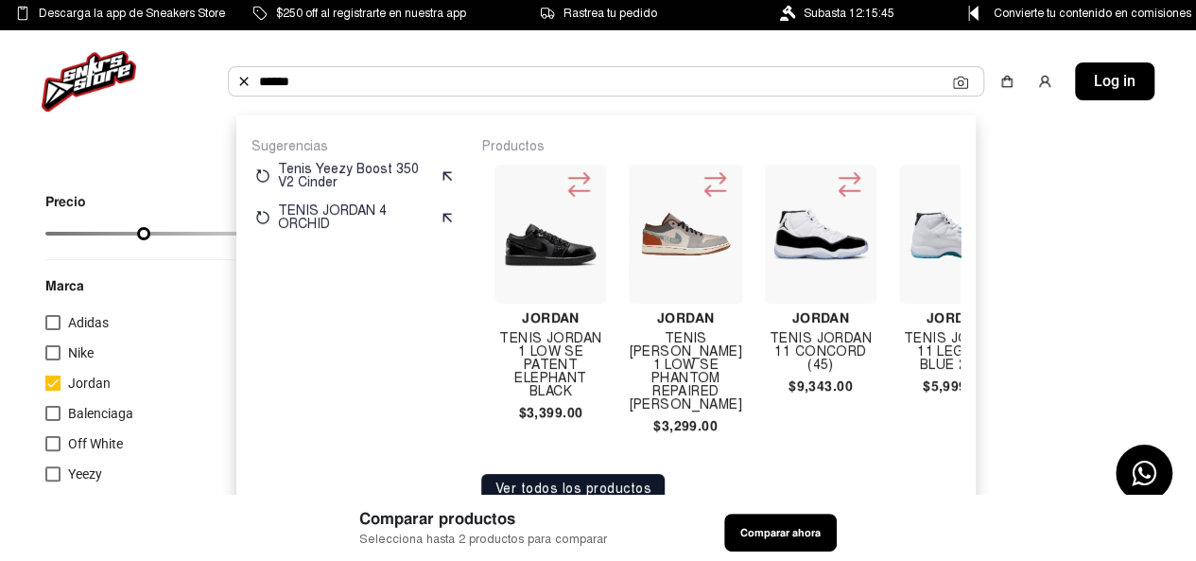
click at [773, 214] on img at bounding box center [821, 234] width 96 height 96
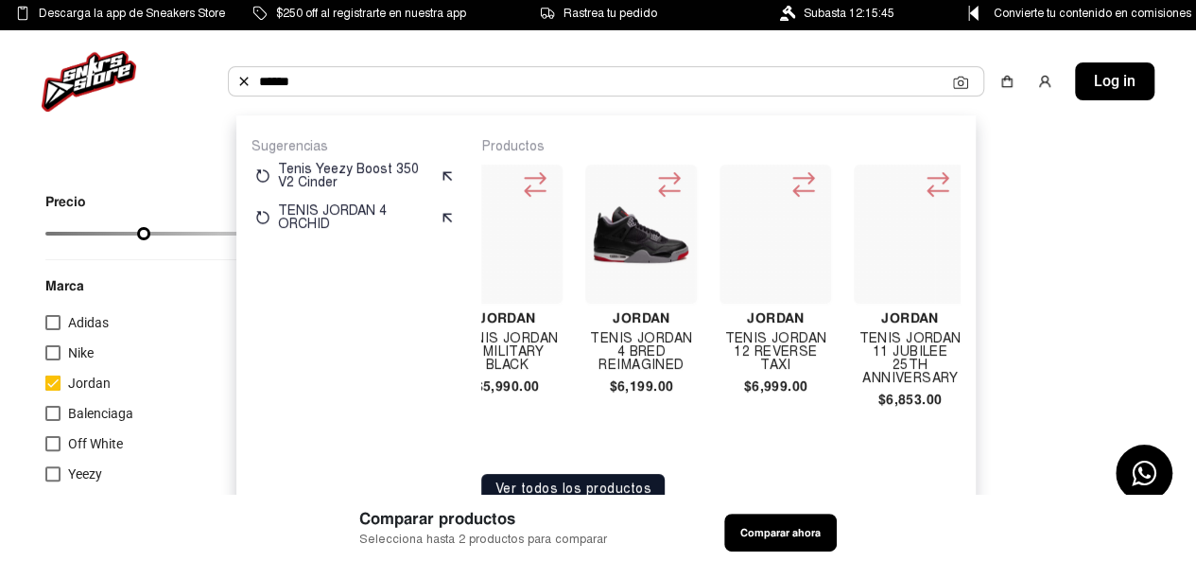
scroll to position [0, 28847]
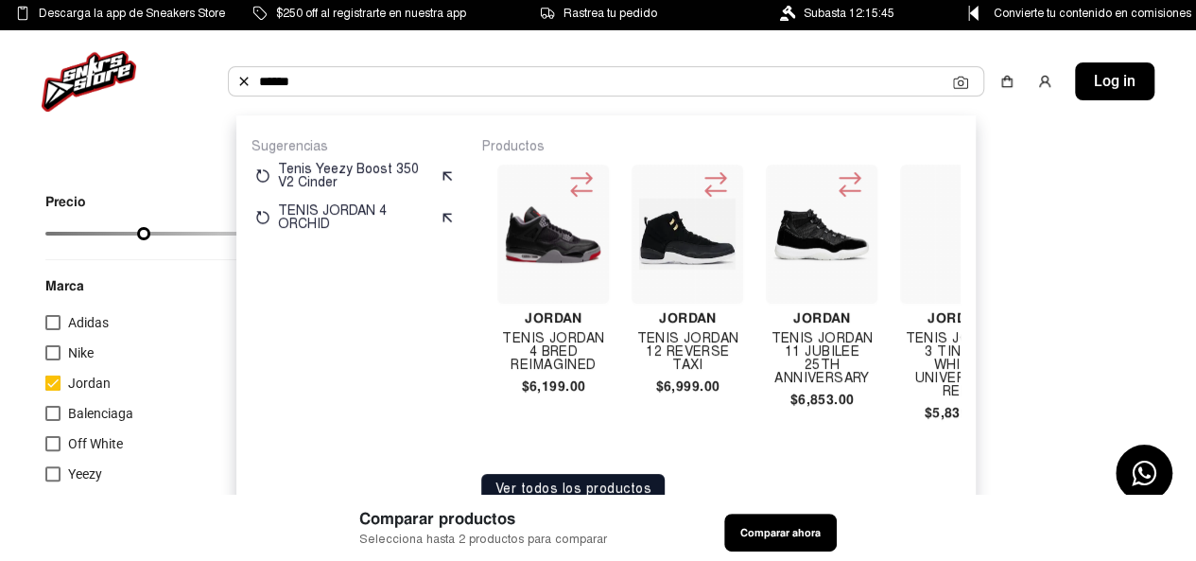
click at [773, 246] on img at bounding box center [821, 234] width 96 height 96
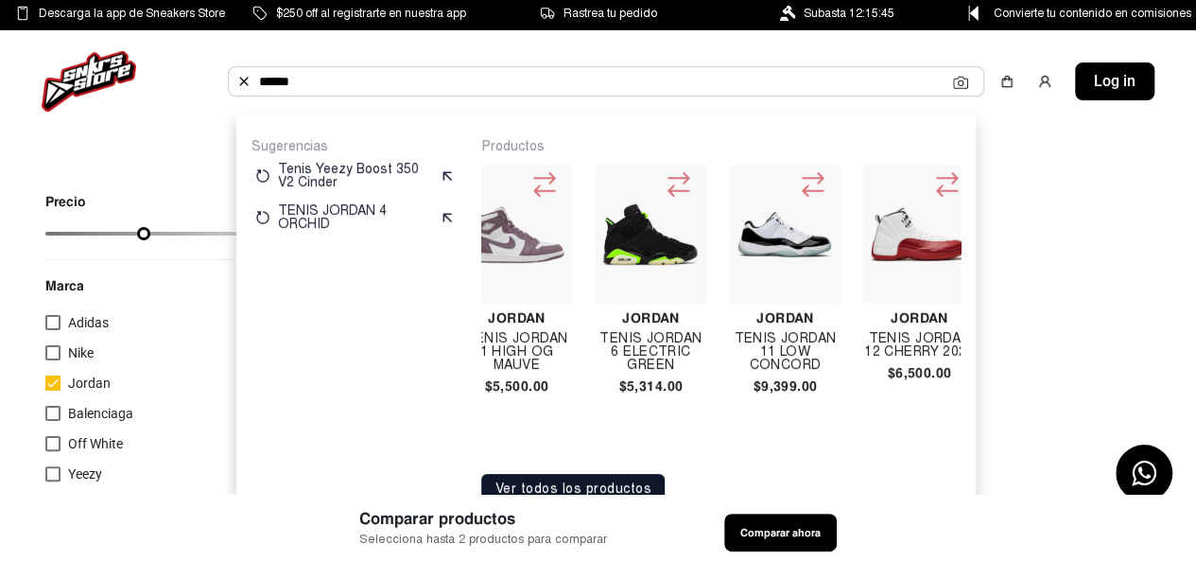
scroll to position [0, 28204]
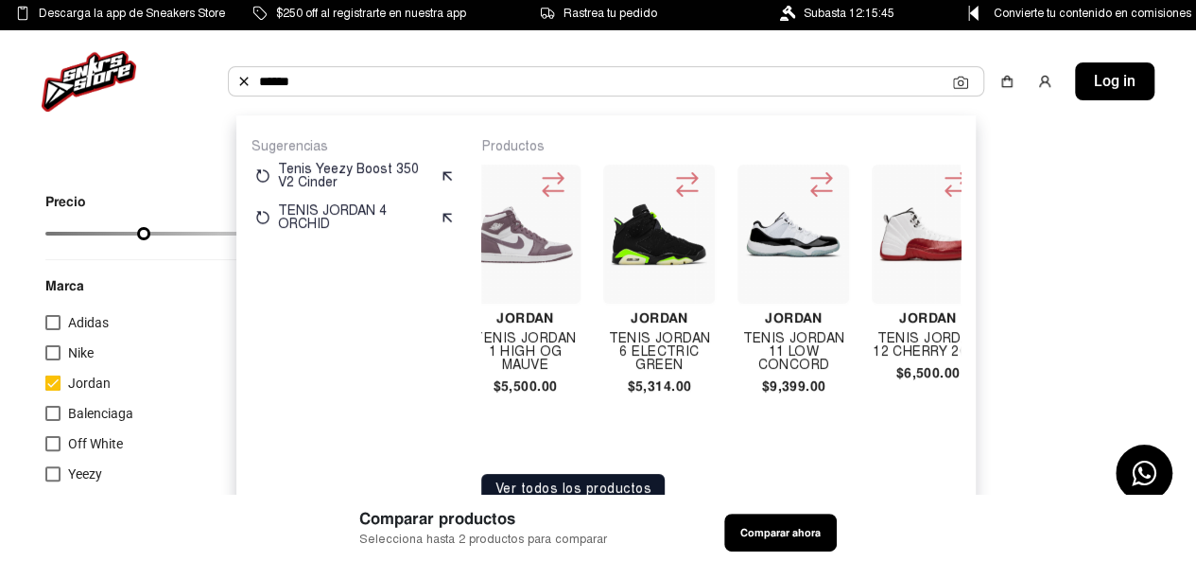
click at [879, 243] on img at bounding box center [927, 234] width 96 height 58
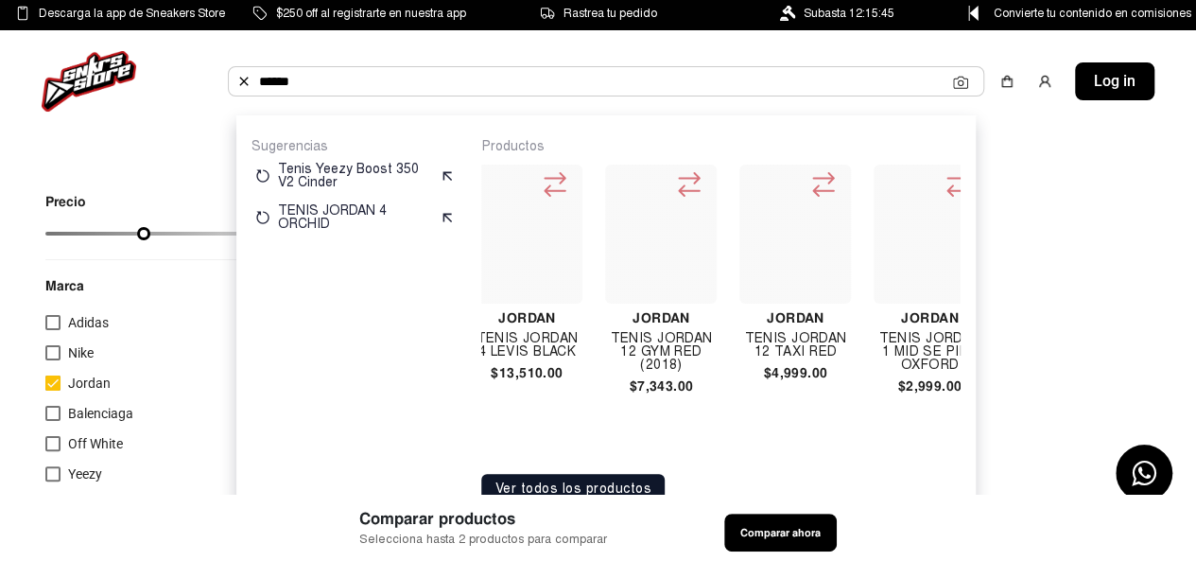
scroll to position [0, 33607]
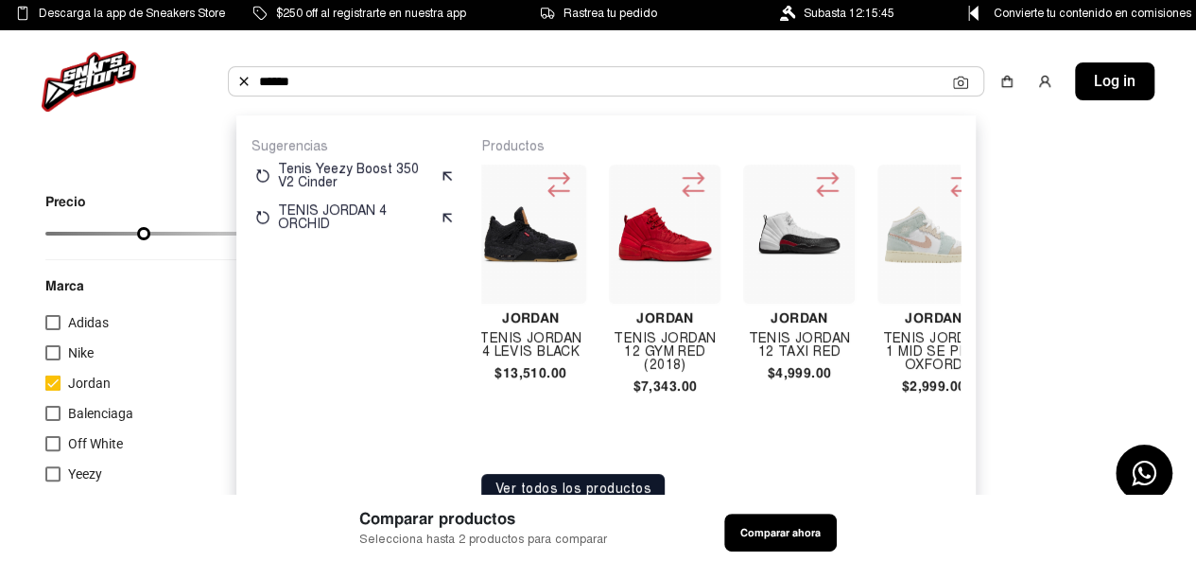
click at [751, 239] on img at bounding box center [799, 234] width 96 height 96
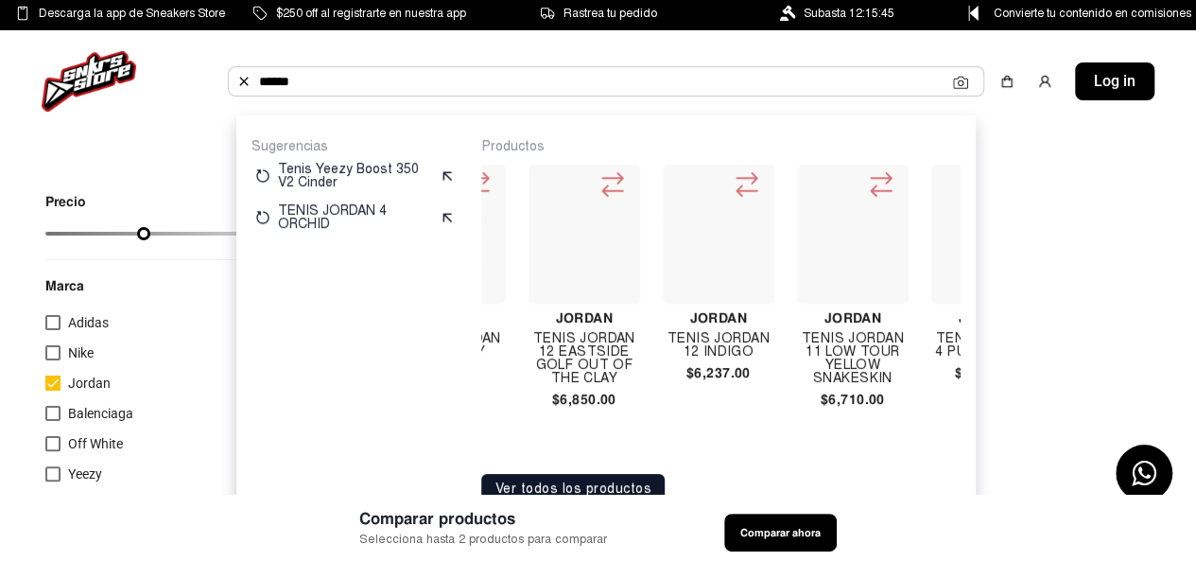
scroll to position [0, 6980]
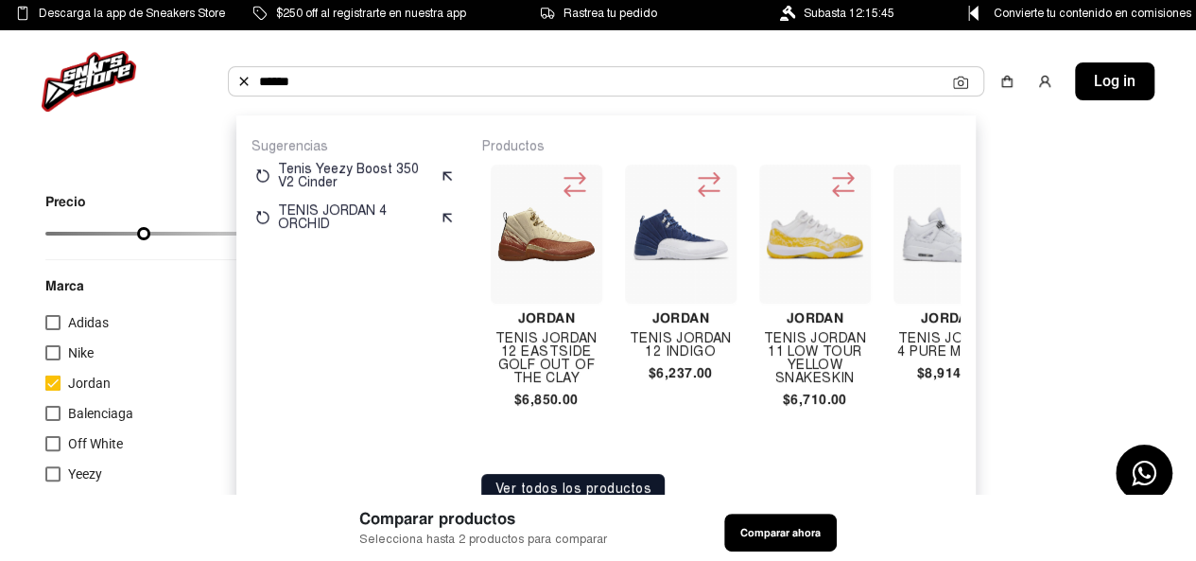
click at [686, 249] on img at bounding box center [681, 234] width 96 height 96
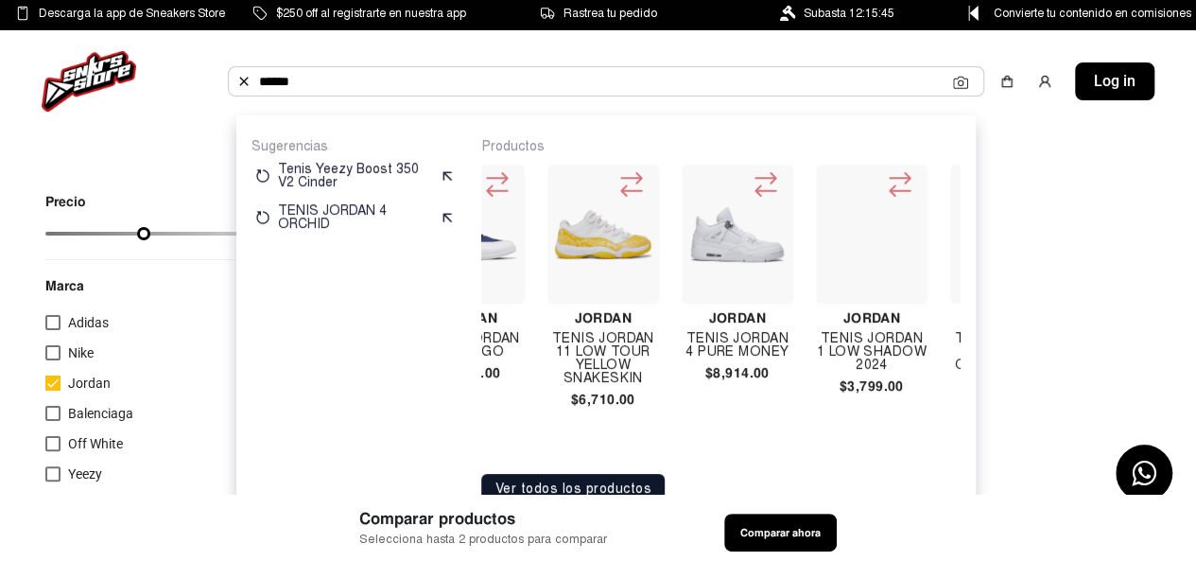
scroll to position [0, 7207]
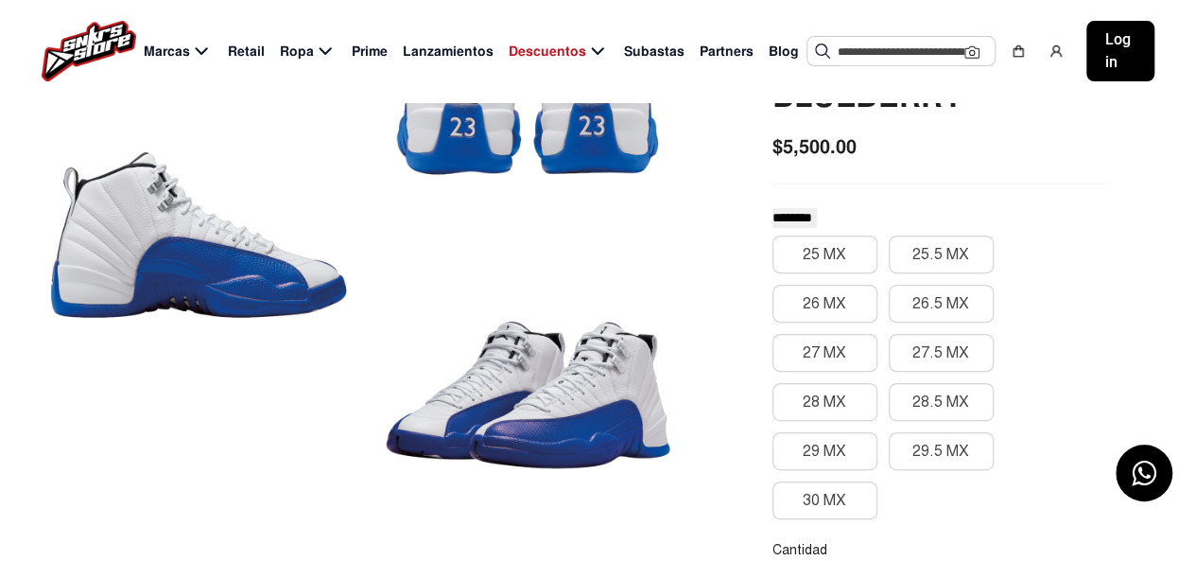
scroll to position [284, 0]
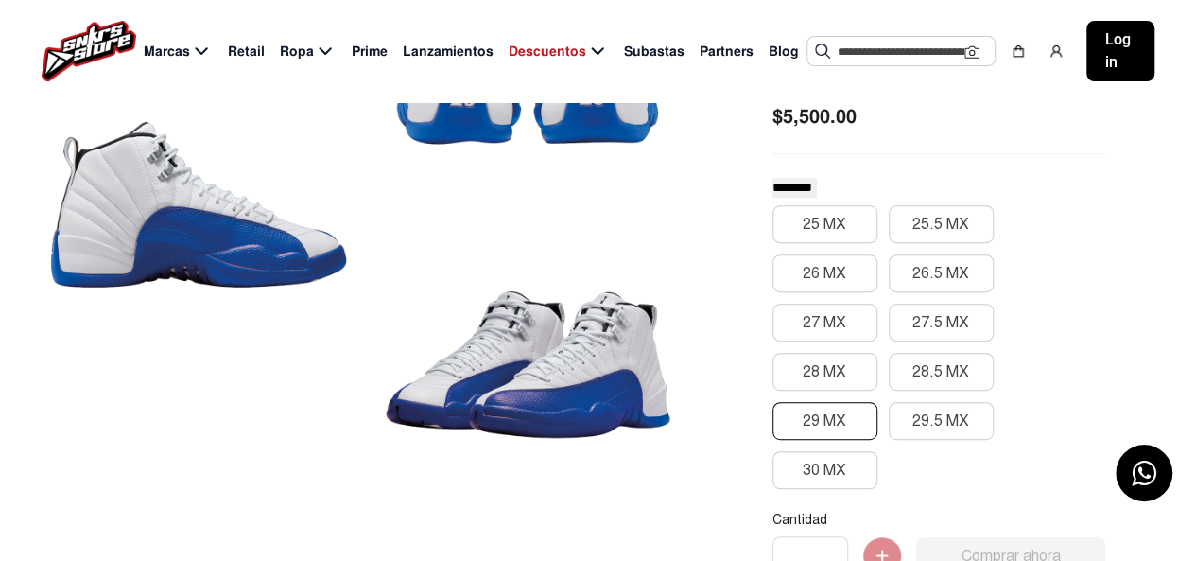
click at [801, 421] on button "29 MX" at bounding box center [825, 421] width 105 height 38
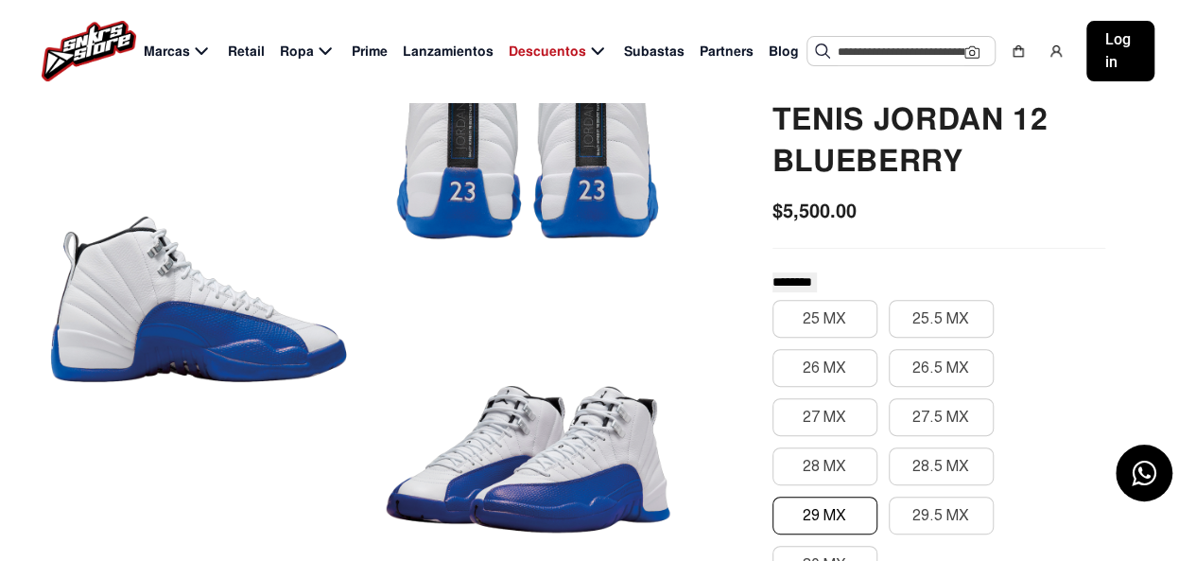
scroll to position [95, 0]
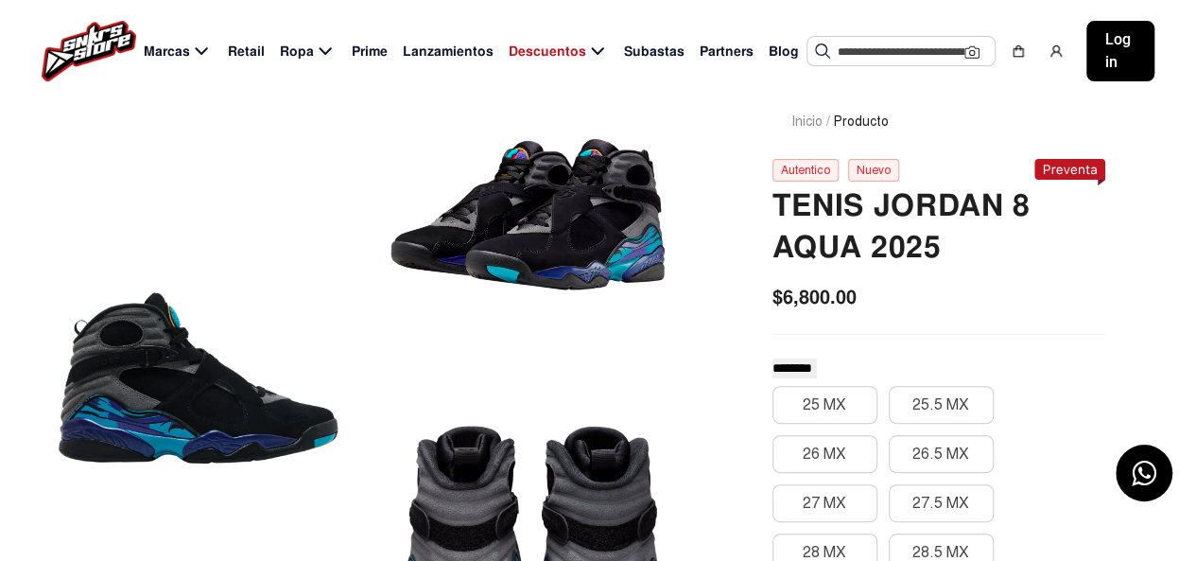
scroll to position [95, 0]
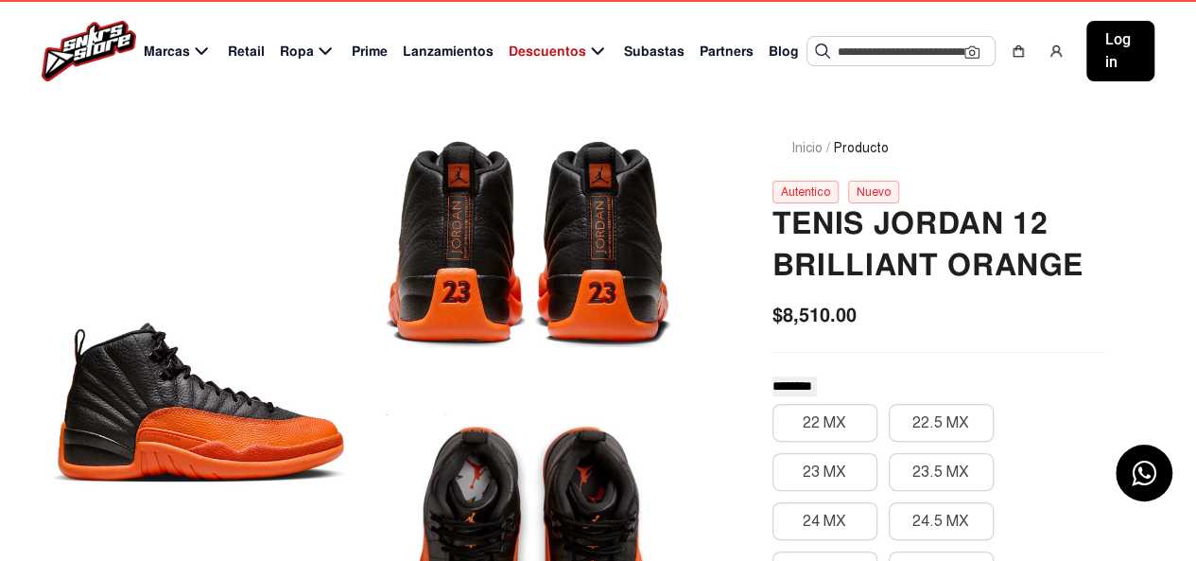
scroll to position [95, 0]
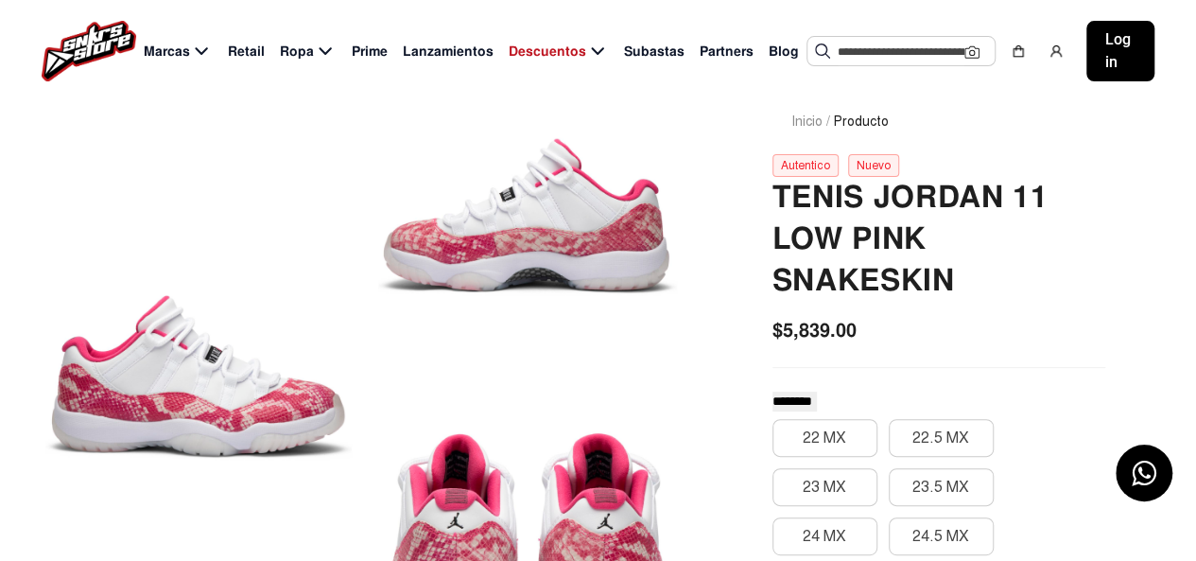
scroll to position [95, 0]
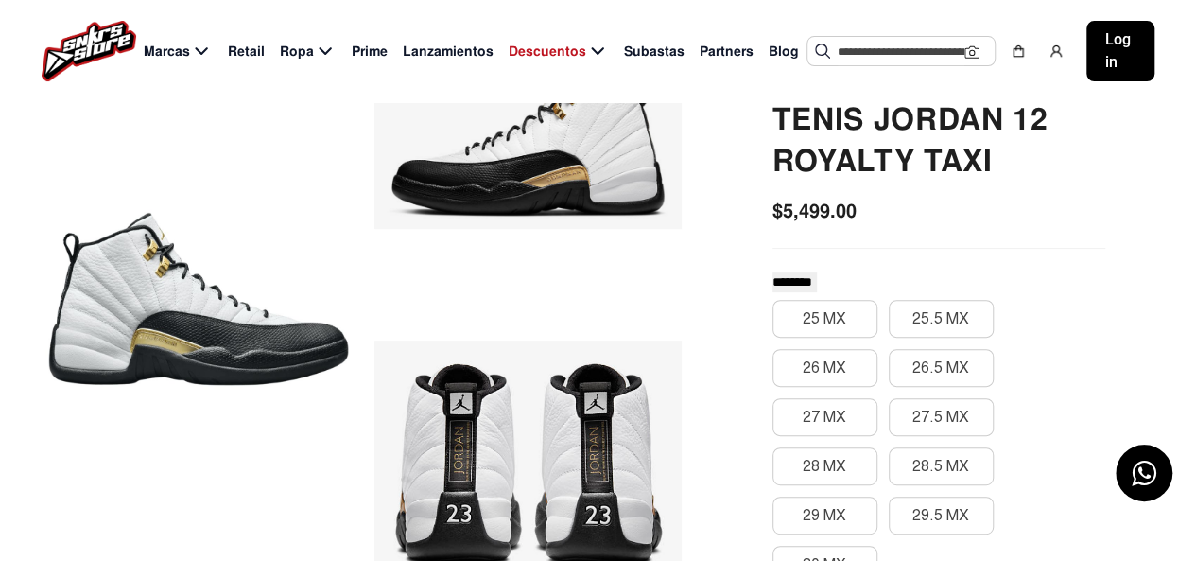
scroll to position [95, 0]
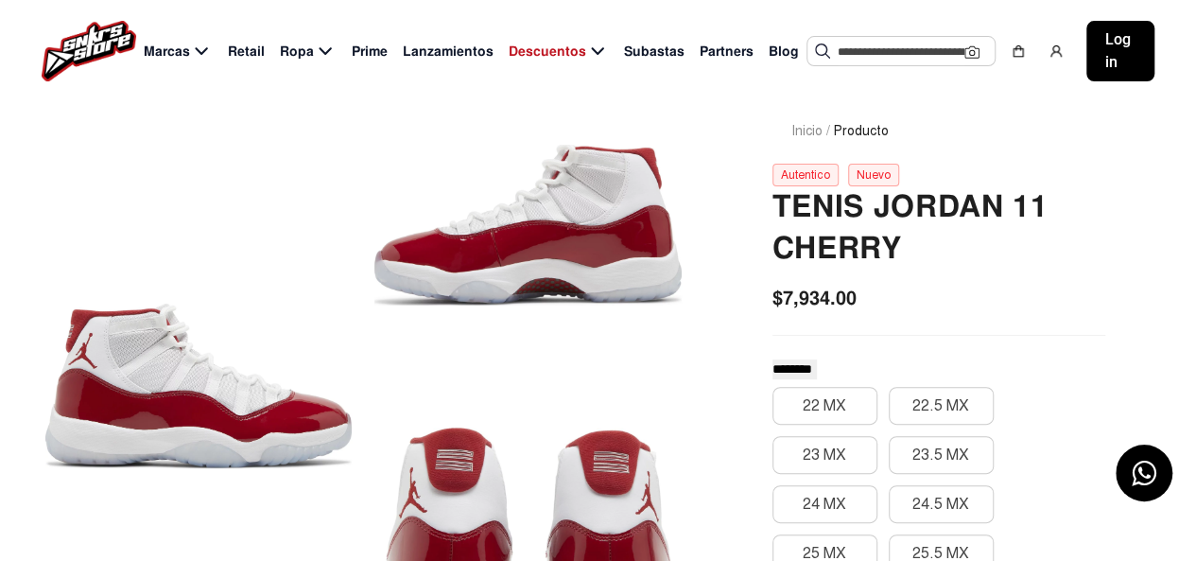
scroll to position [95, 0]
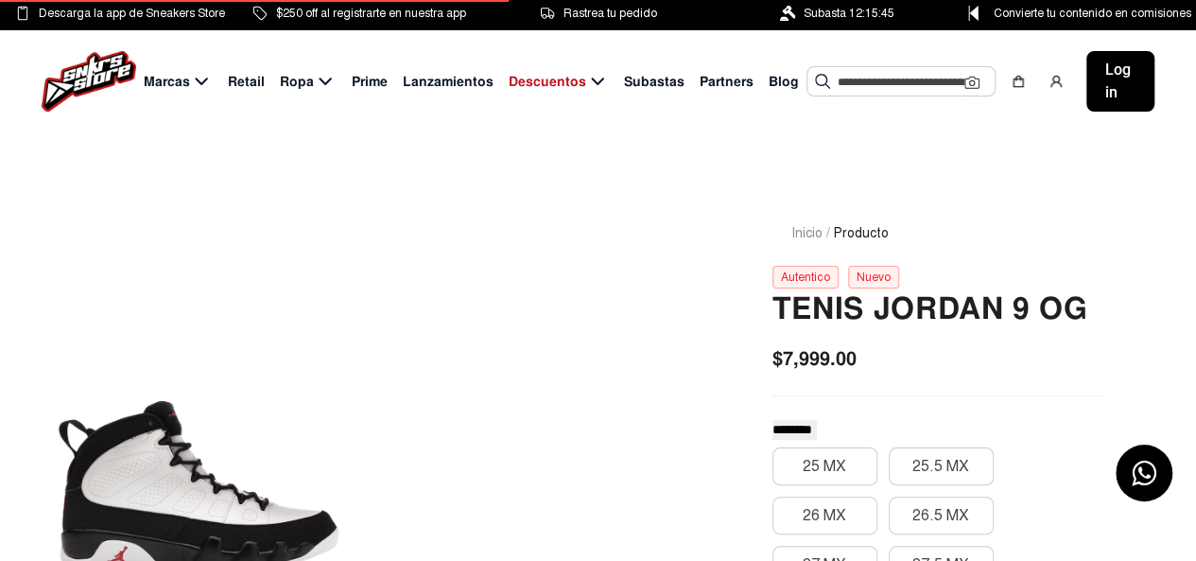
scroll to position [189, 0]
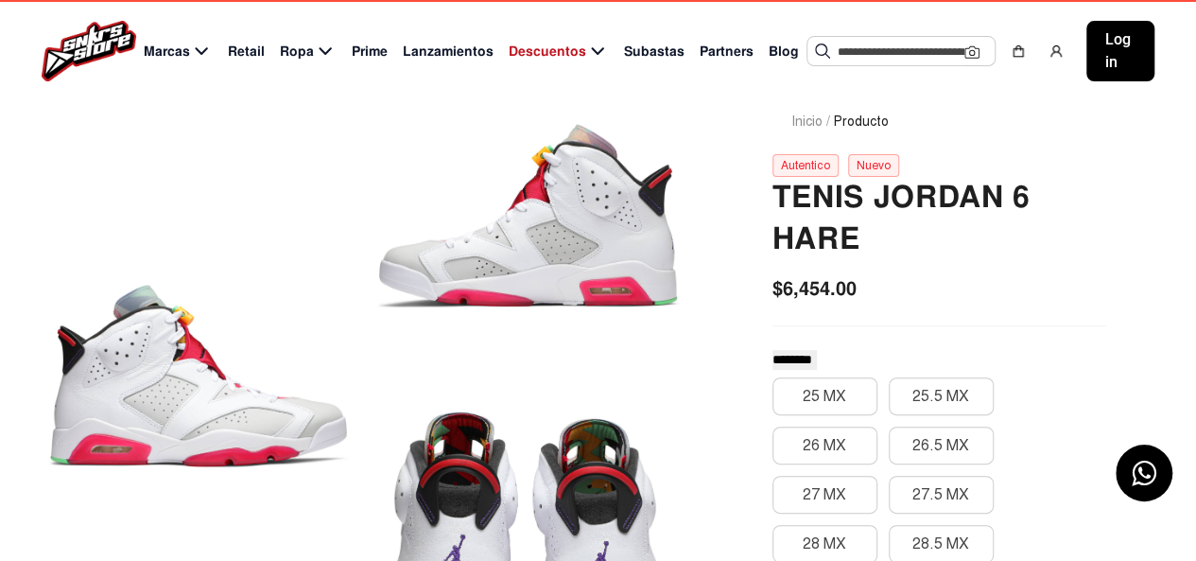
scroll to position [95, 0]
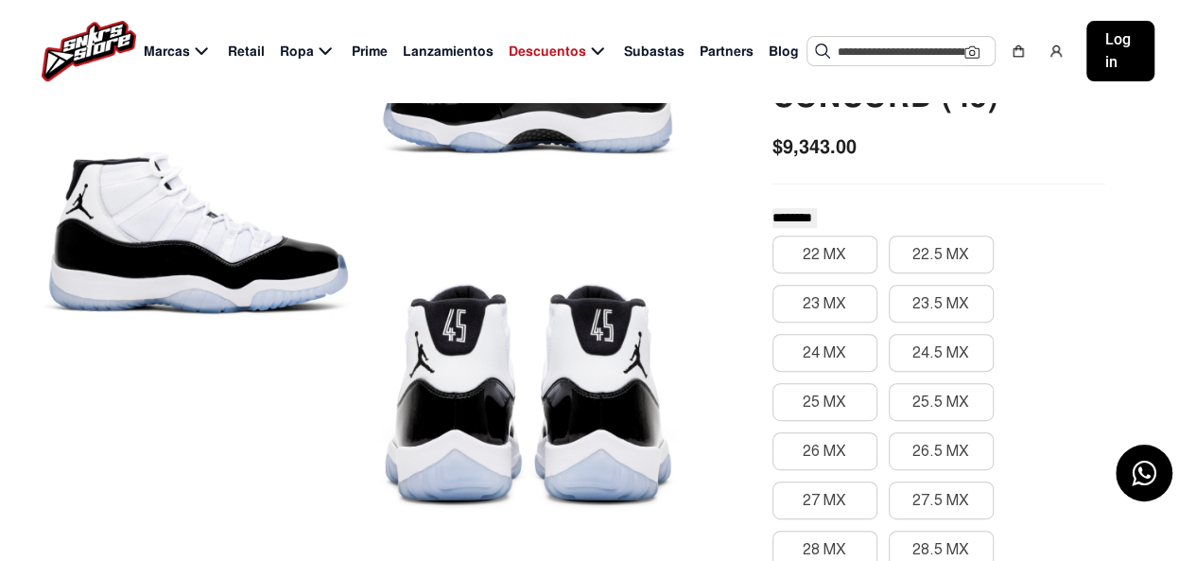
scroll to position [284, 0]
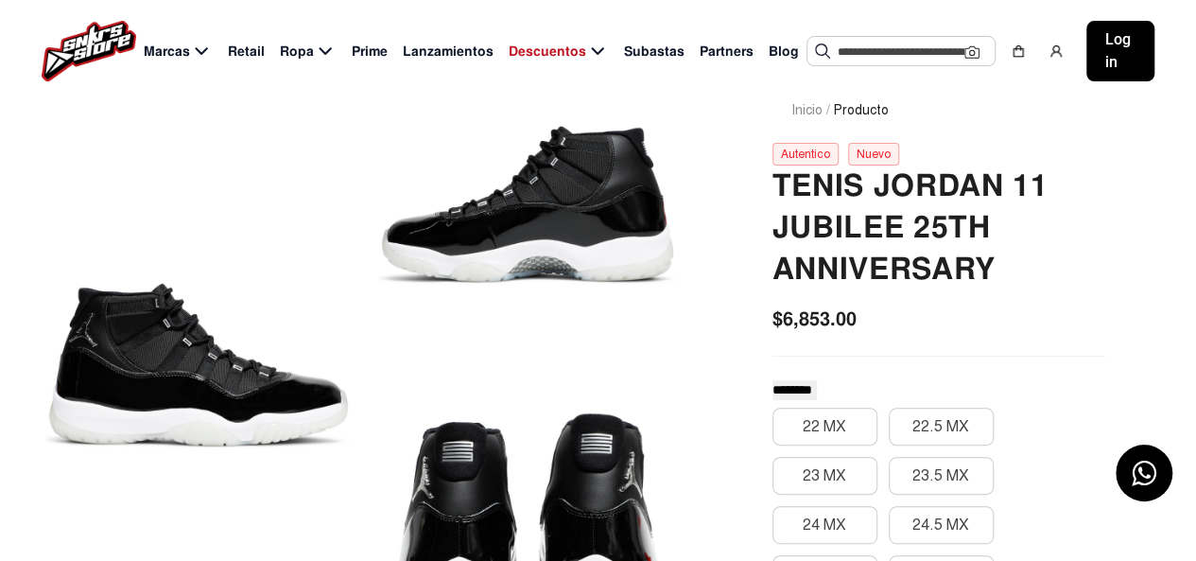
scroll to position [95, 0]
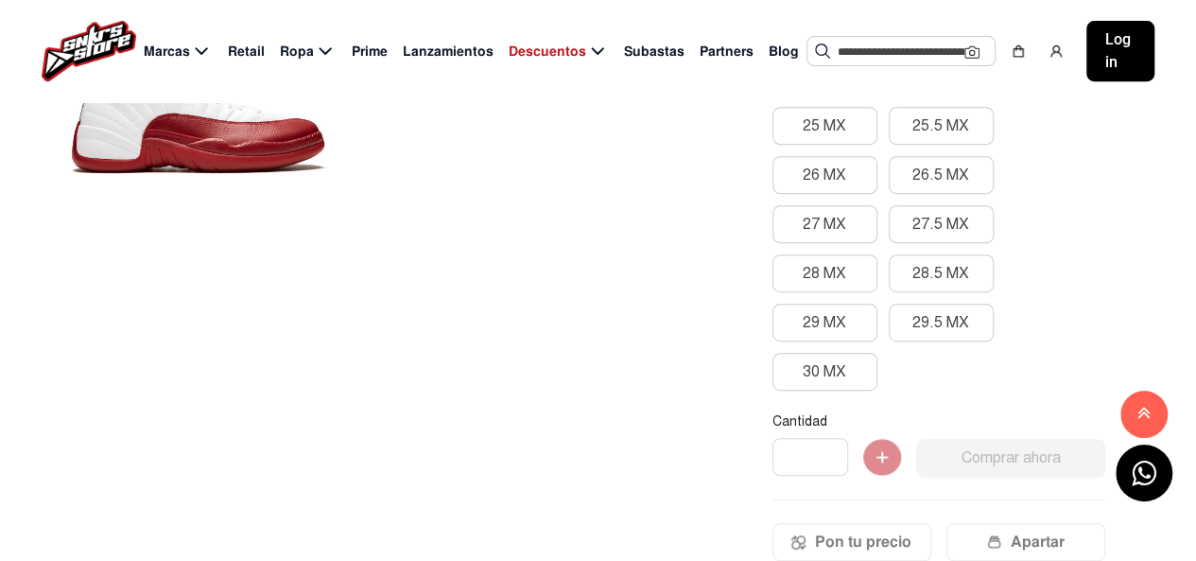
scroll to position [95, 0]
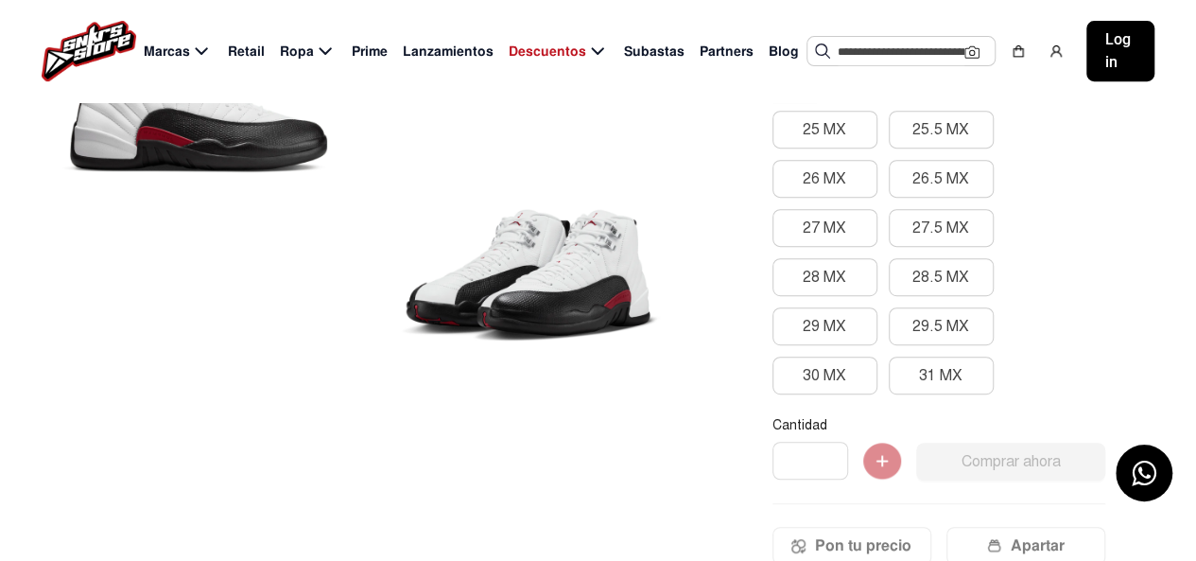
scroll to position [284, 0]
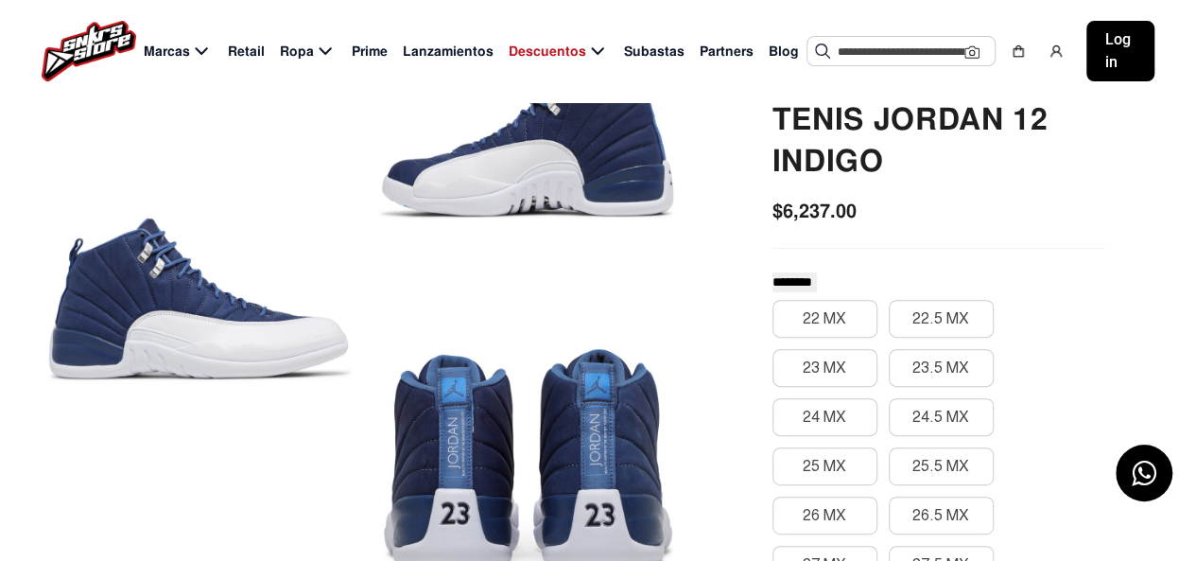
scroll to position [95, 0]
